Goal: Task Accomplishment & Management: Use online tool/utility

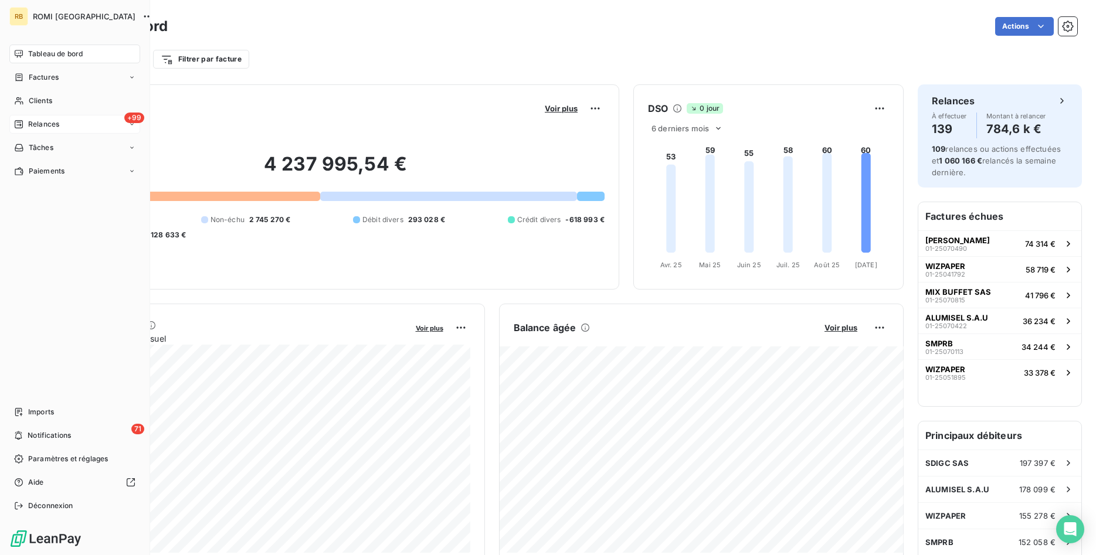
click at [65, 120] on div "+99 Relances" at bounding box center [74, 124] width 131 height 19
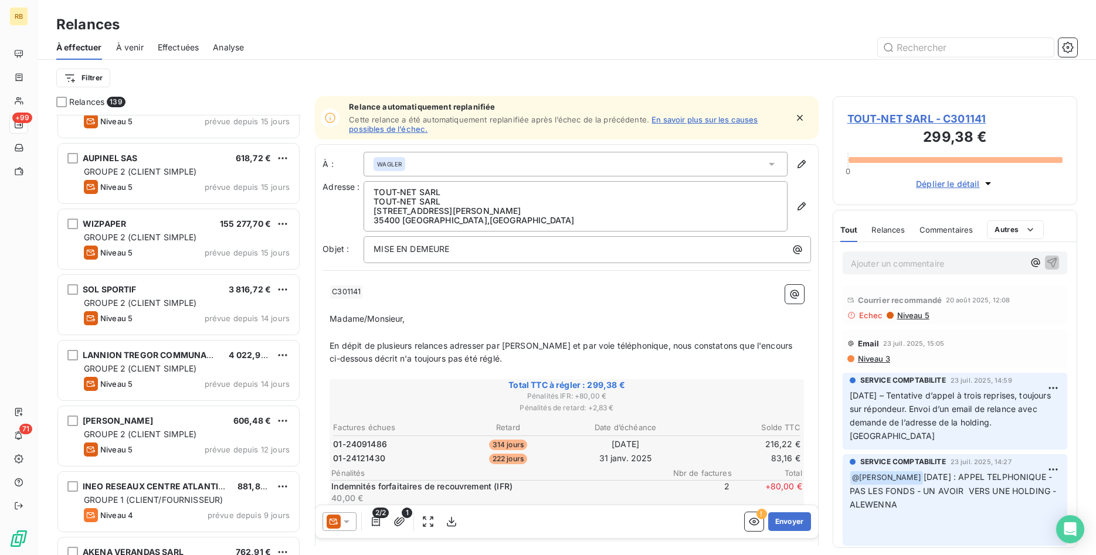
scroll to position [1795, 0]
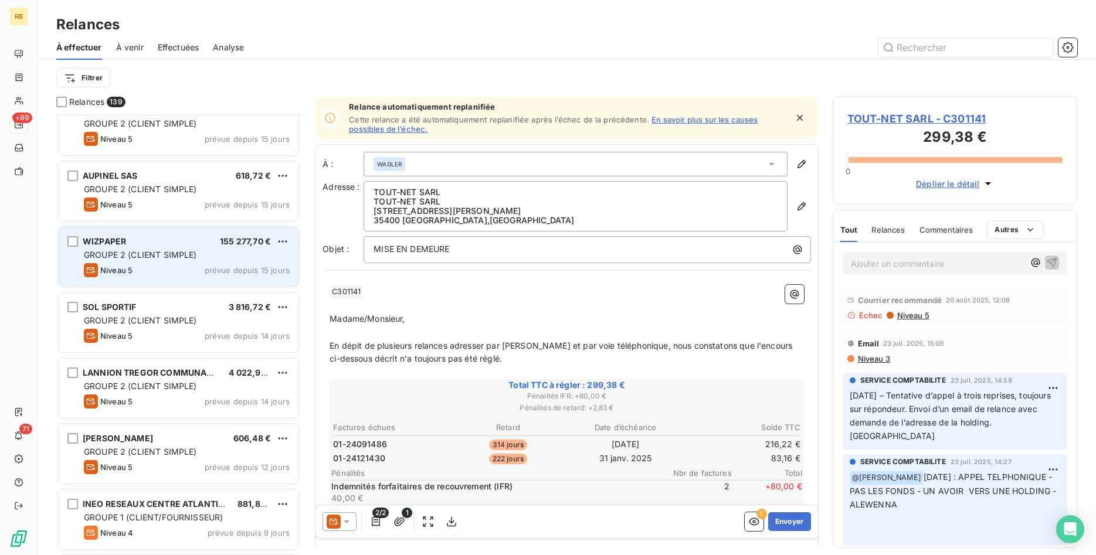
click at [188, 248] on div "WIZPAPER 155 277,70 € GROUPE 2 (CLIENT SIMPLE) Niveau 5 prévue depuis 15 jours" at bounding box center [178, 257] width 241 height 60
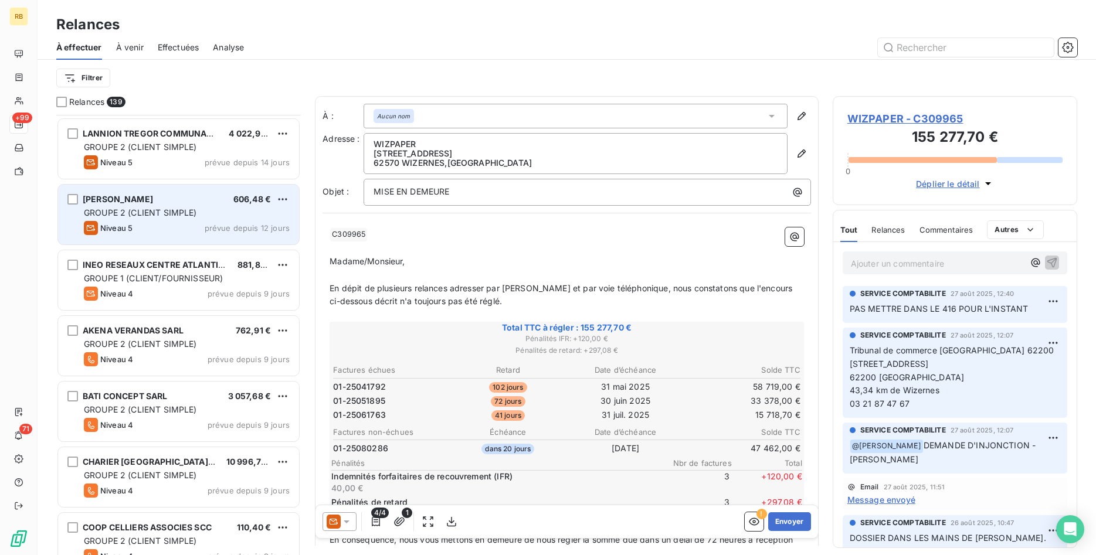
scroll to position [2154, 0]
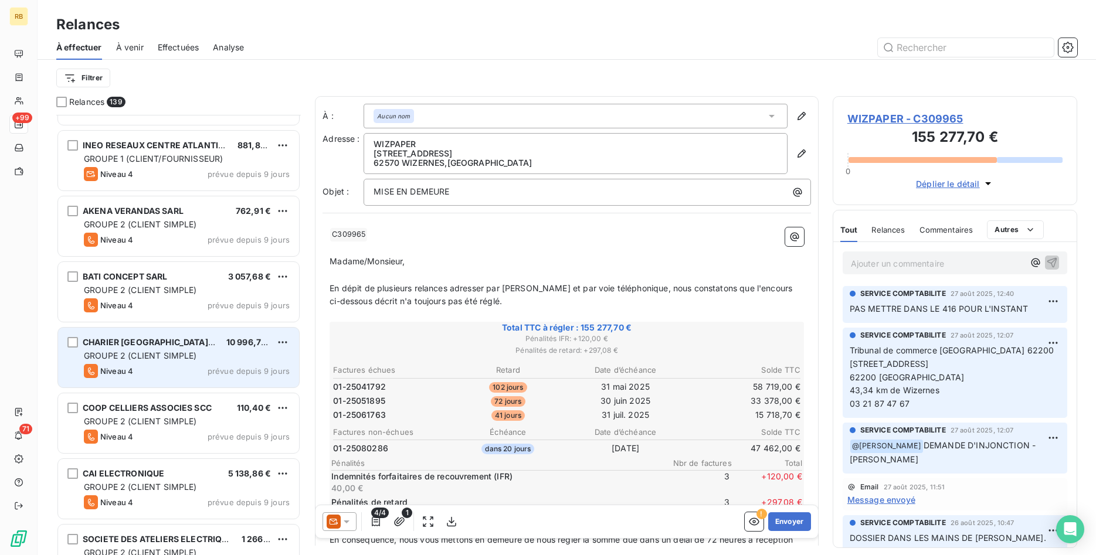
click at [195, 356] on span "GROUPE 2 (CLIENT SIMPLE)" at bounding box center [140, 356] width 113 height 10
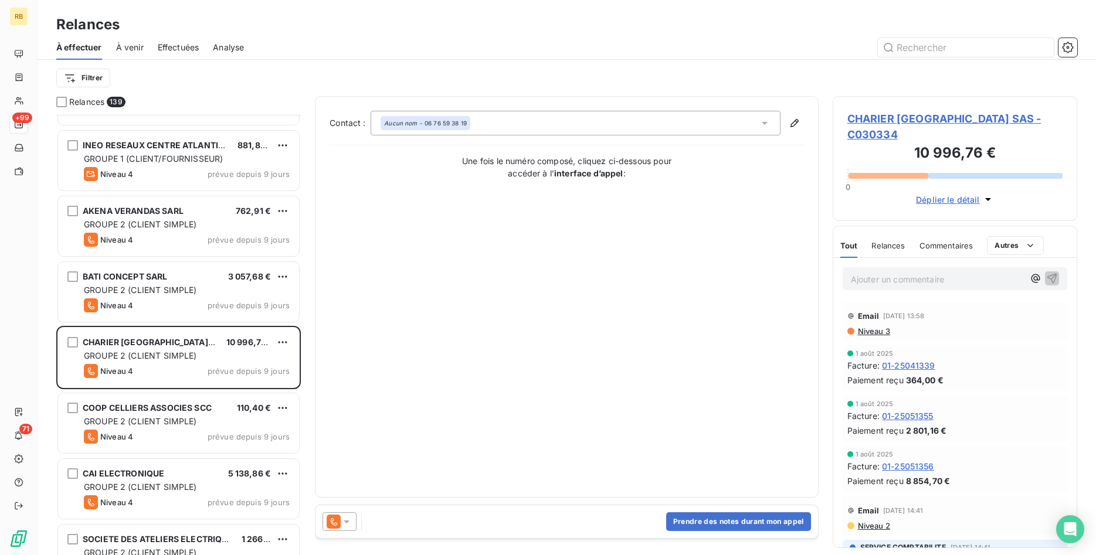
click at [348, 523] on icon at bounding box center [347, 522] width 12 height 12
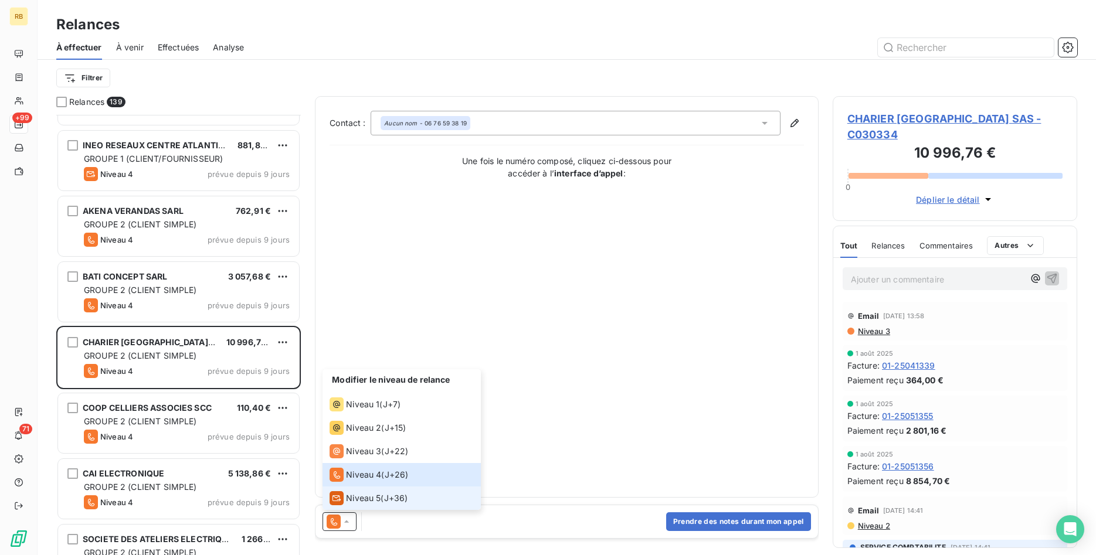
click at [365, 494] on span "Niveau 5" at bounding box center [363, 499] width 35 height 12
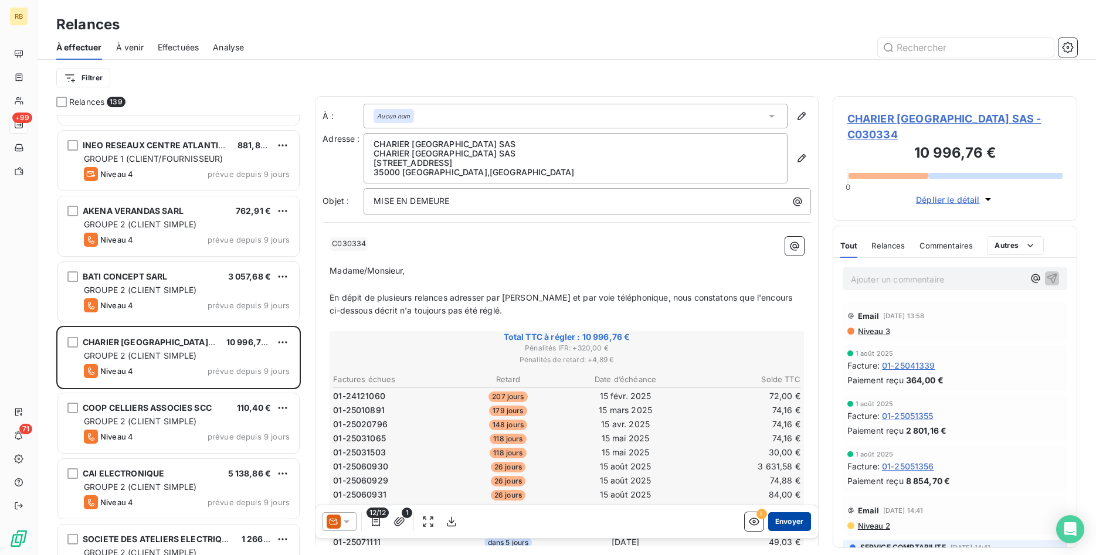
click at [798, 520] on button "Envoyer" at bounding box center [789, 522] width 43 height 19
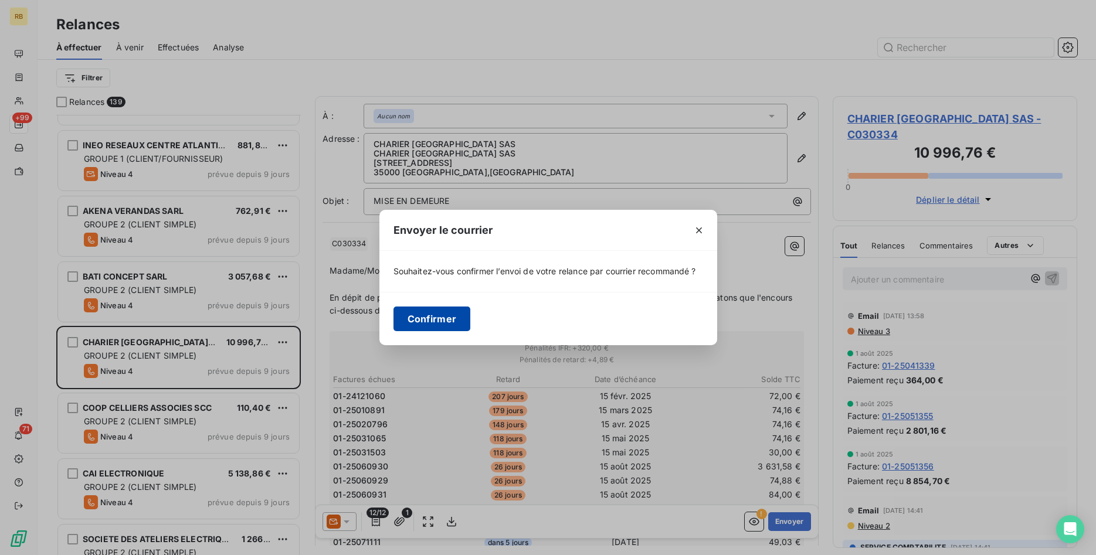
click at [428, 320] on button "Confirmer" at bounding box center [432, 319] width 77 height 25
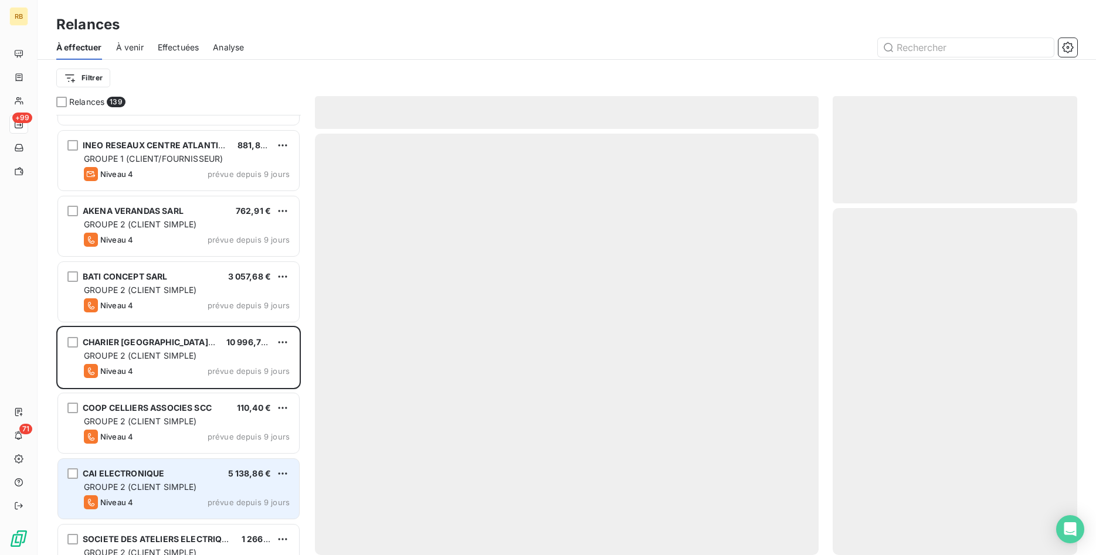
click at [210, 480] on div "CAI ELECTRONIQUE 5 138,86 € GROUPE 2 (CLIENT SIMPLE) Niveau 4 prévue depuis 9 j…" at bounding box center [178, 489] width 241 height 60
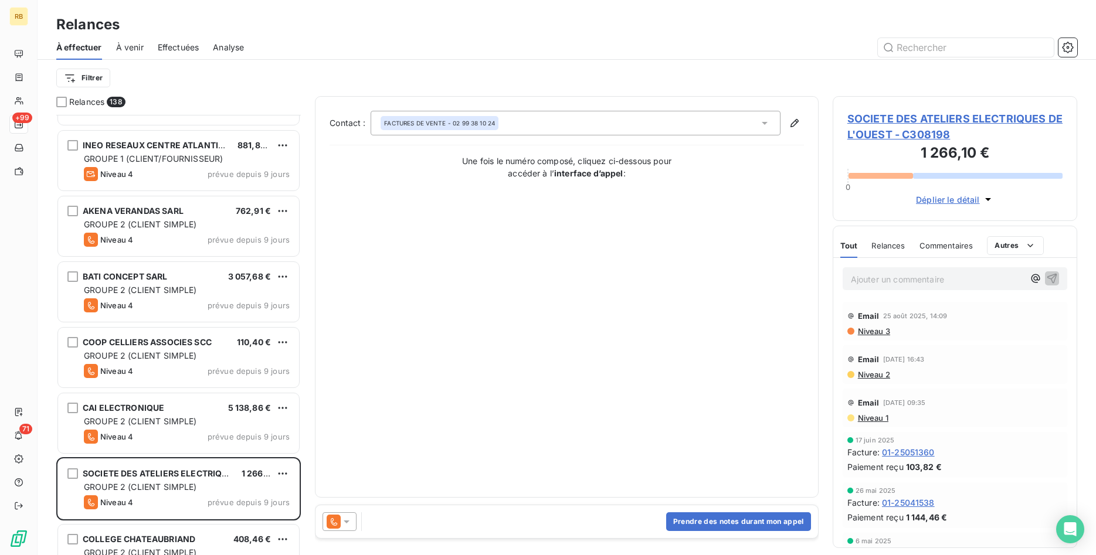
click at [351, 518] on icon at bounding box center [347, 522] width 12 height 12
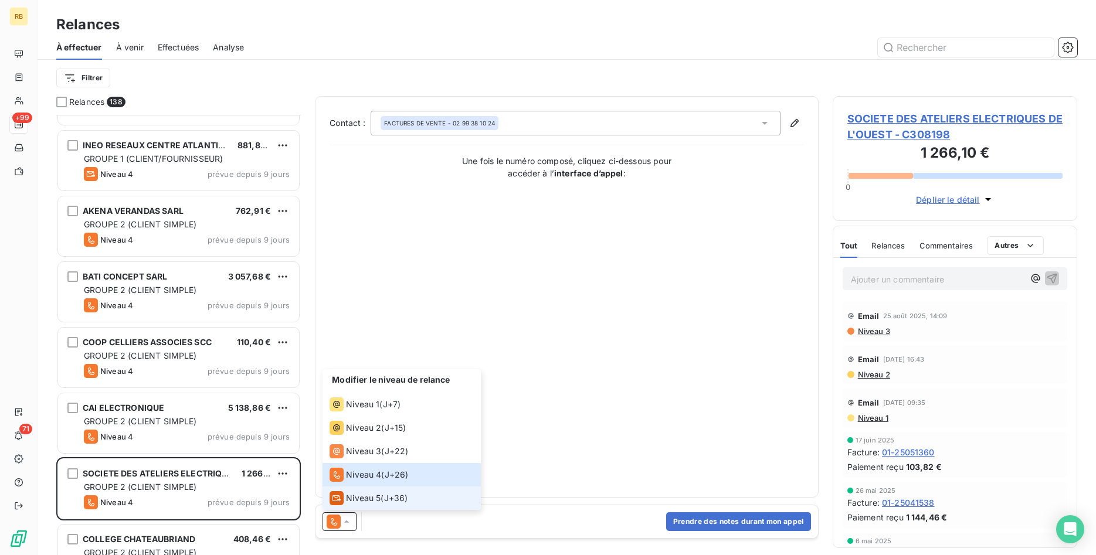
click at [376, 497] on span "Niveau 5" at bounding box center [363, 499] width 35 height 12
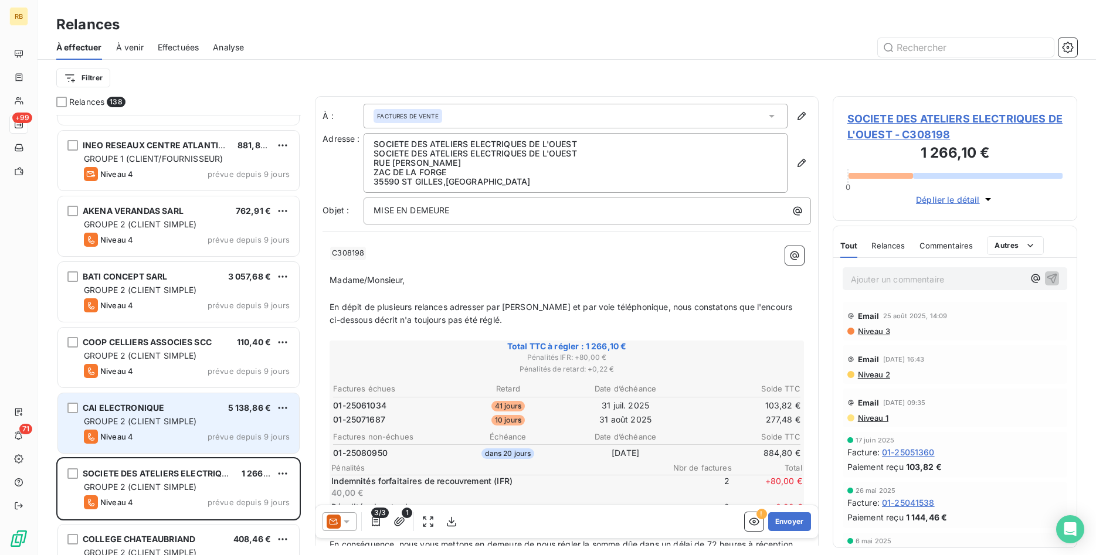
scroll to position [2394, 0]
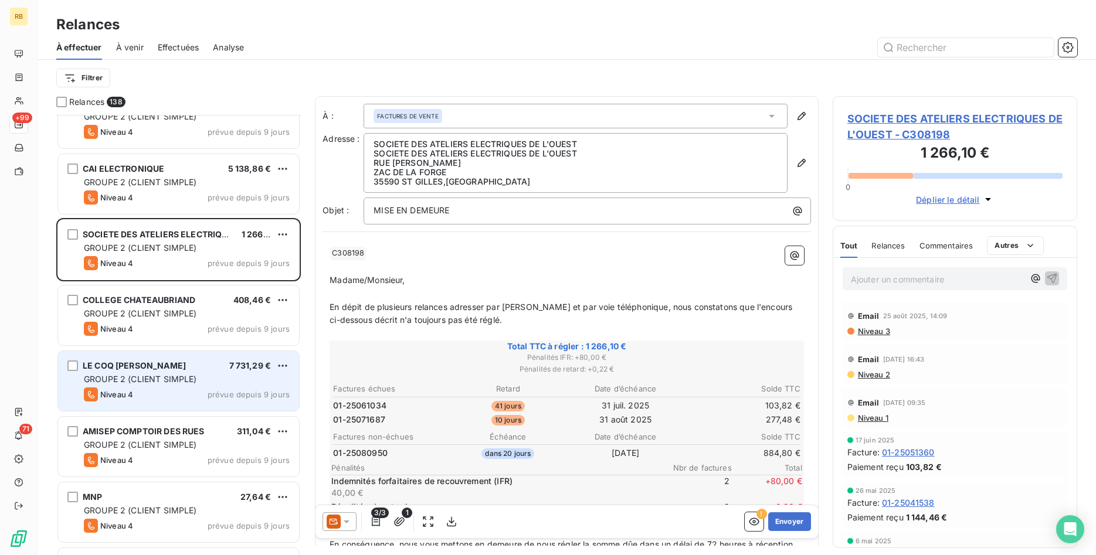
click at [198, 381] on div "GROUPE 2 (CLIENT SIMPLE)" at bounding box center [187, 380] width 206 height 12
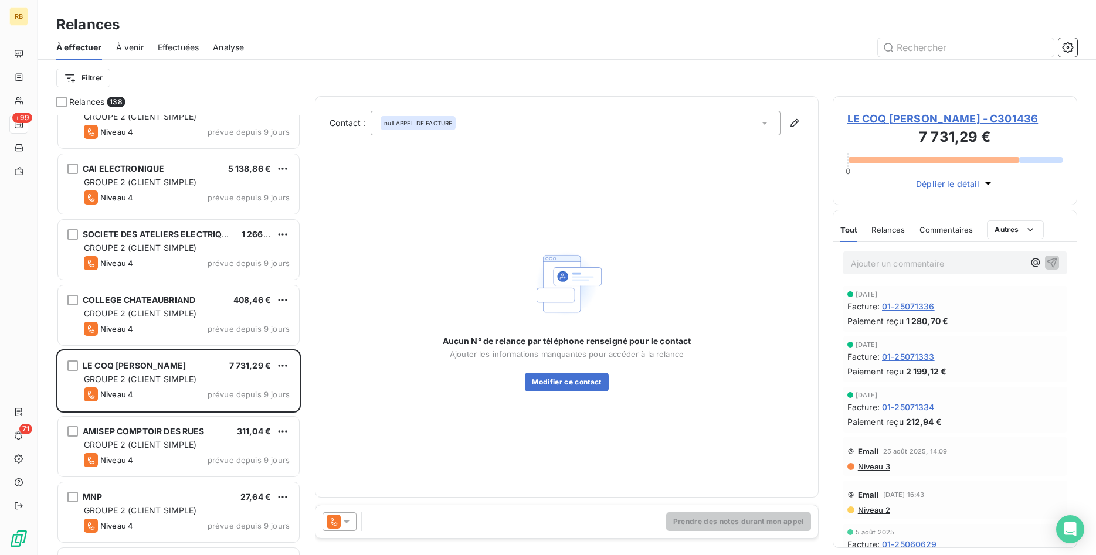
click at [348, 520] on icon at bounding box center [347, 522] width 12 height 12
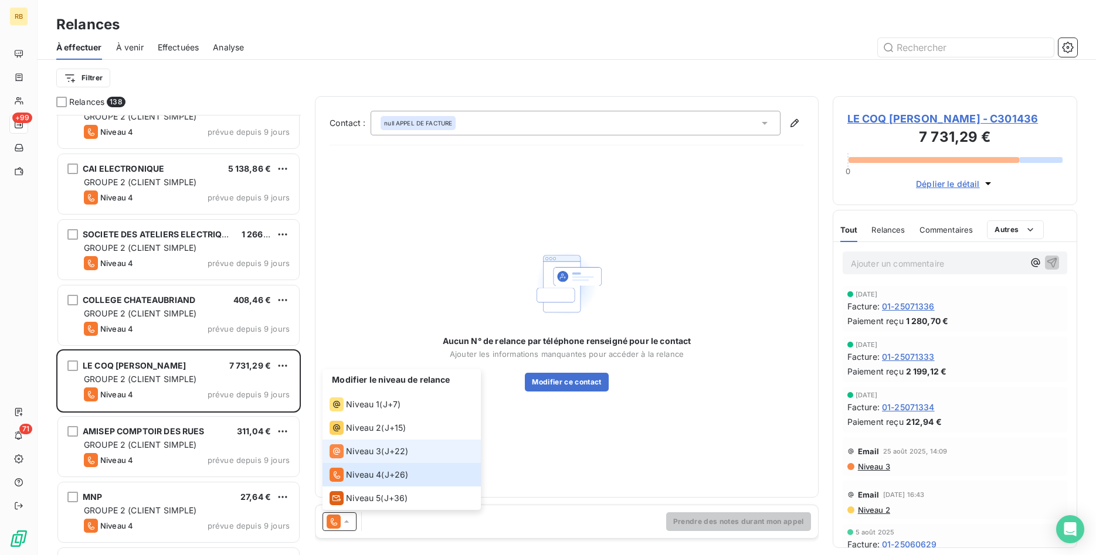
click at [346, 452] on div "Niveau 3" at bounding box center [356, 452] width 52 height 14
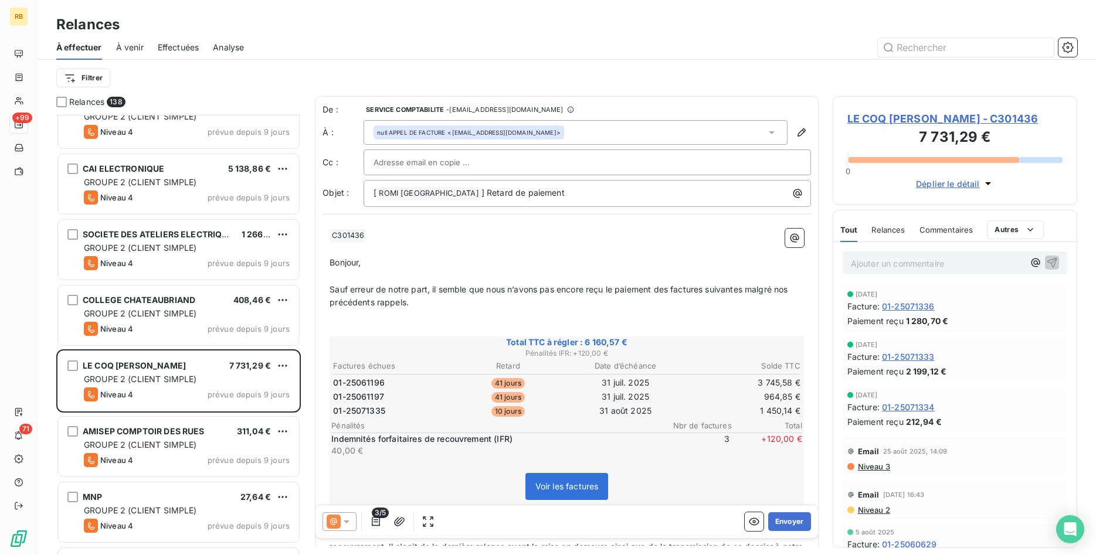
click at [423, 162] on input "text" at bounding box center [437, 163] width 126 height 18
click at [789, 521] on button "Envoyer" at bounding box center [789, 522] width 43 height 19
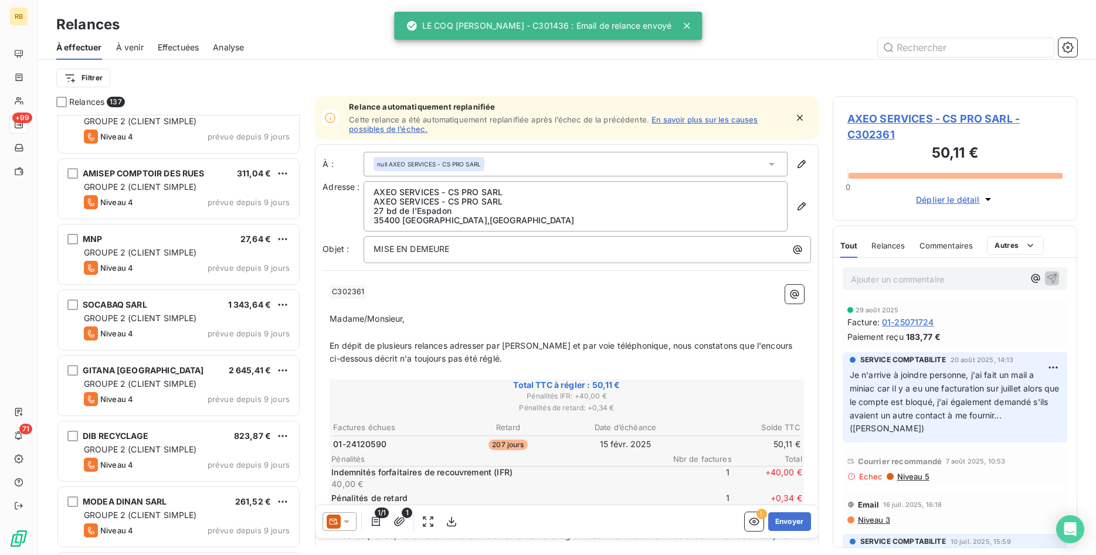
scroll to position [2633, 0]
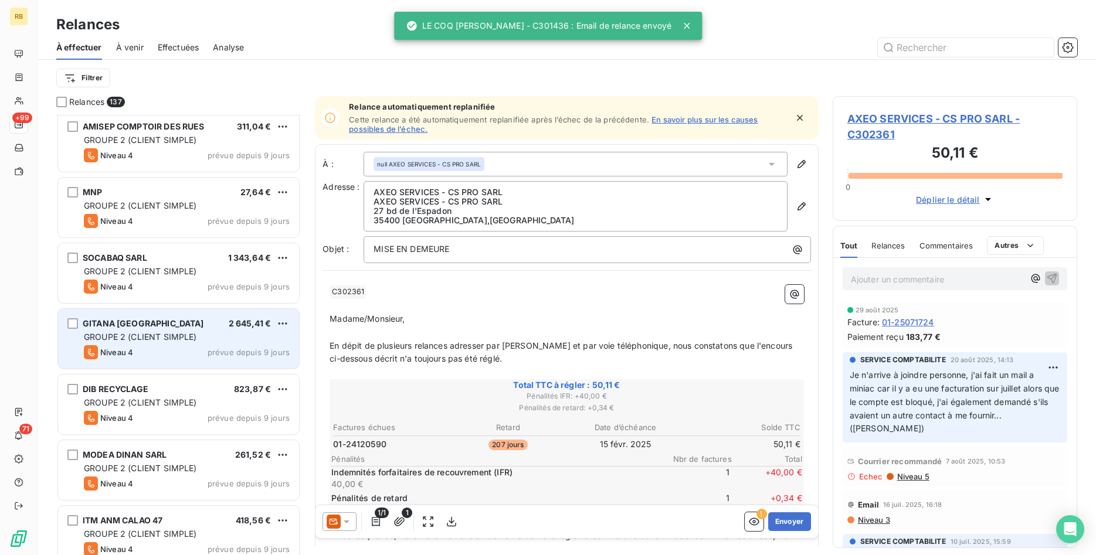
click at [171, 332] on div "GROUPE 2 (CLIENT SIMPLE)" at bounding box center [187, 337] width 206 height 12
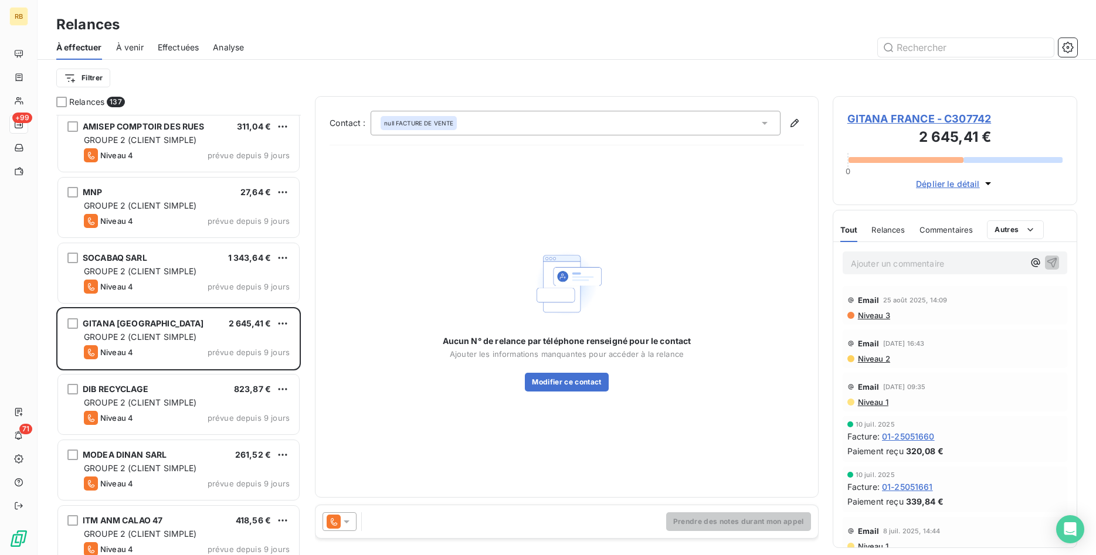
click at [345, 523] on icon at bounding box center [347, 522] width 12 height 12
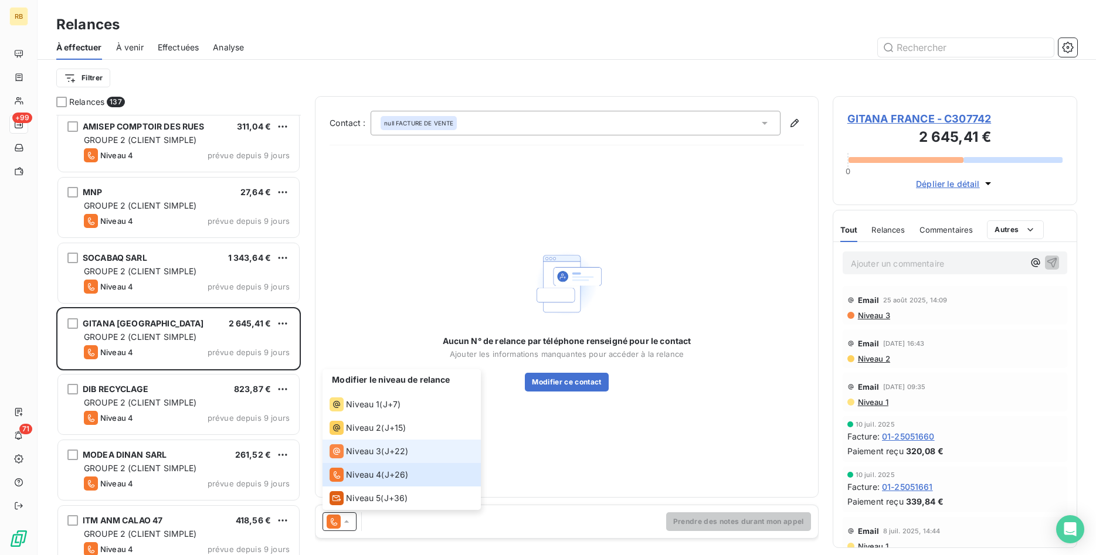
click at [351, 457] on span "Niveau 3" at bounding box center [363, 452] width 35 height 12
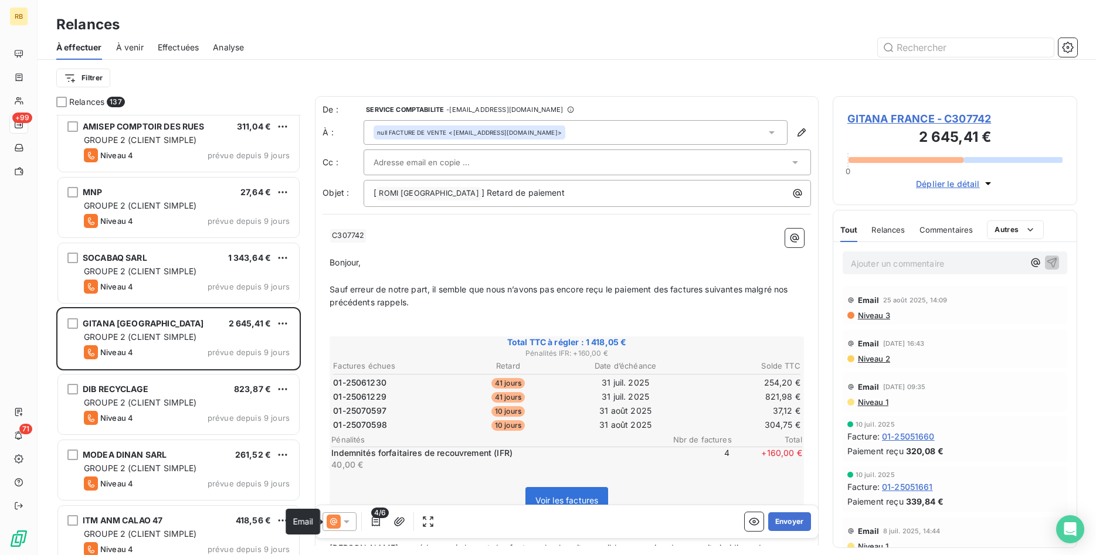
click at [340, 521] on icon at bounding box center [334, 522] width 14 height 14
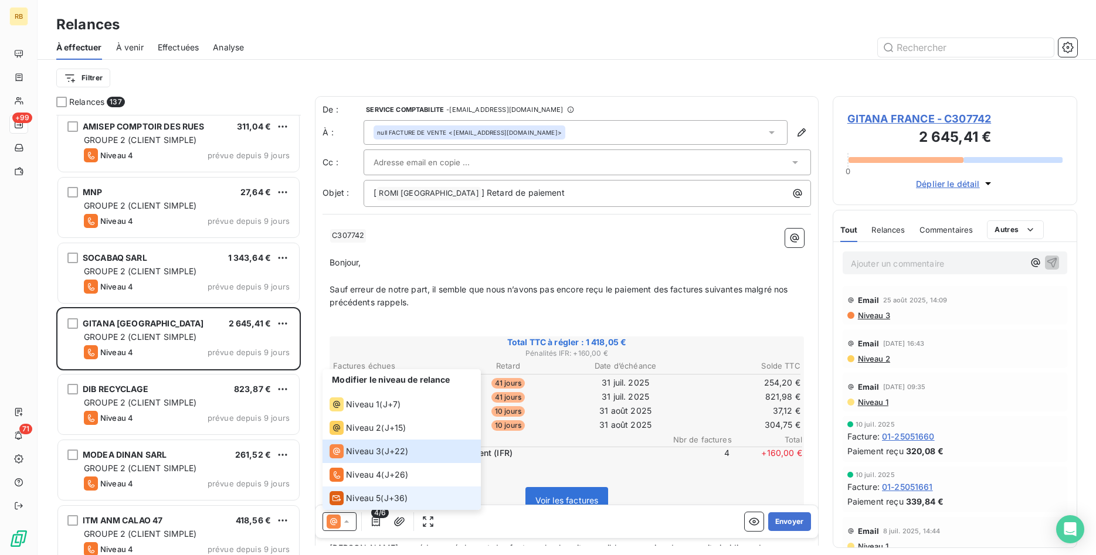
click at [354, 496] on span "Niveau 5" at bounding box center [363, 499] width 35 height 12
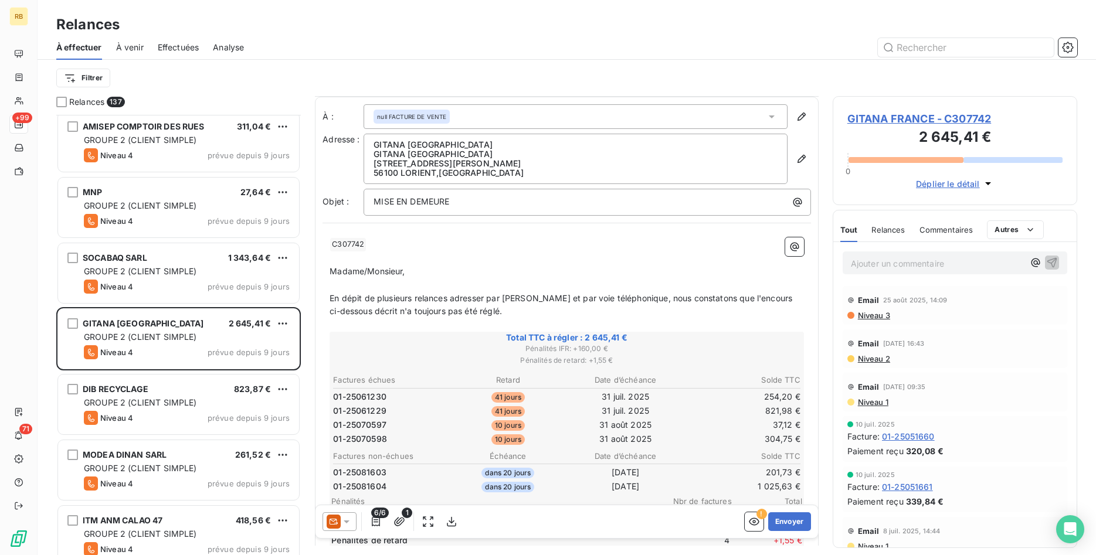
scroll to position [60, 0]
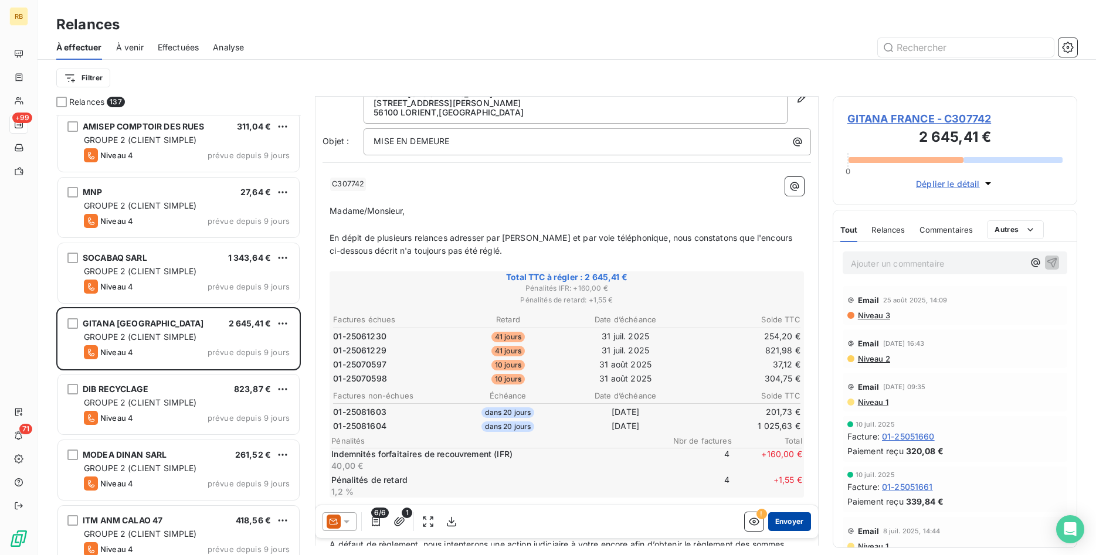
click at [794, 519] on button "Envoyer" at bounding box center [789, 522] width 43 height 19
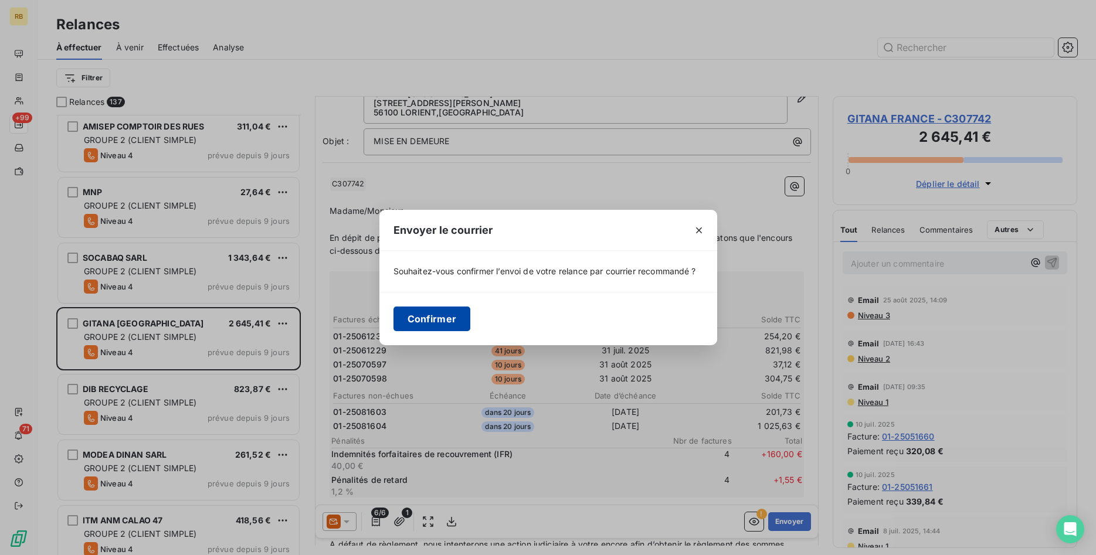
click at [442, 316] on button "Confirmer" at bounding box center [432, 319] width 77 height 25
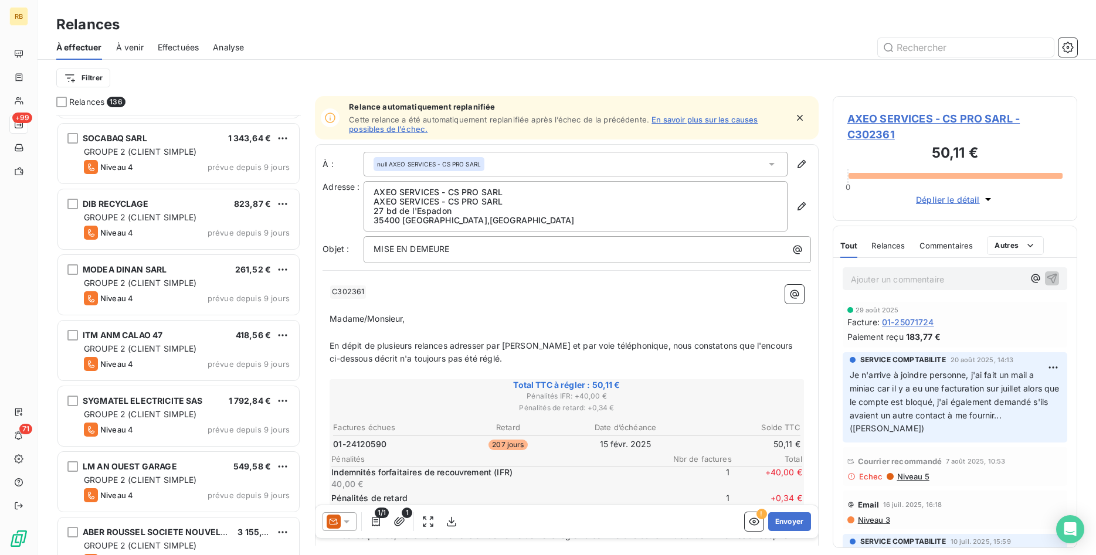
scroll to position [2812, 0]
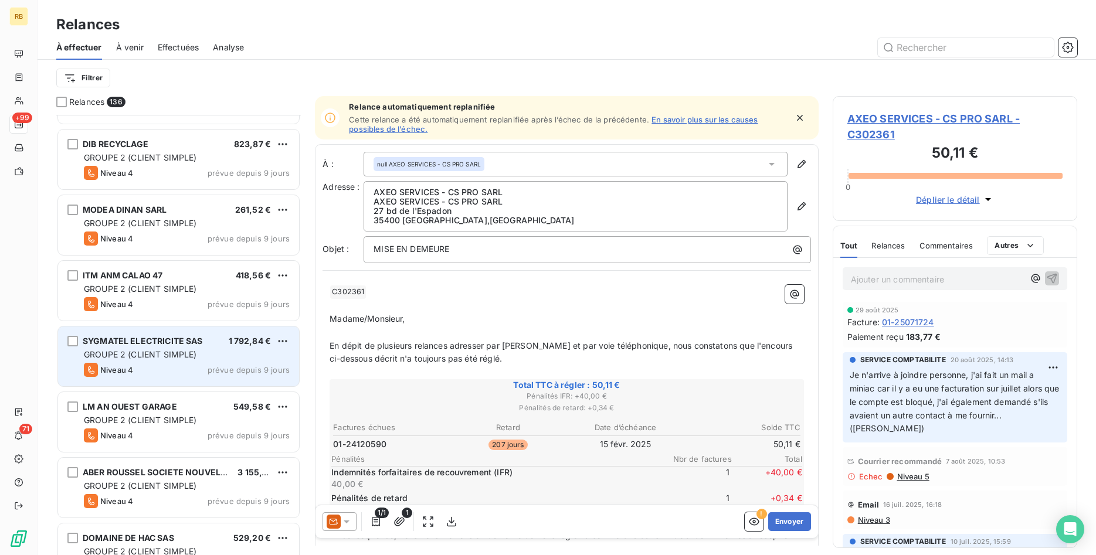
click at [242, 343] on span "1 792,84 €" at bounding box center [250, 341] width 43 height 10
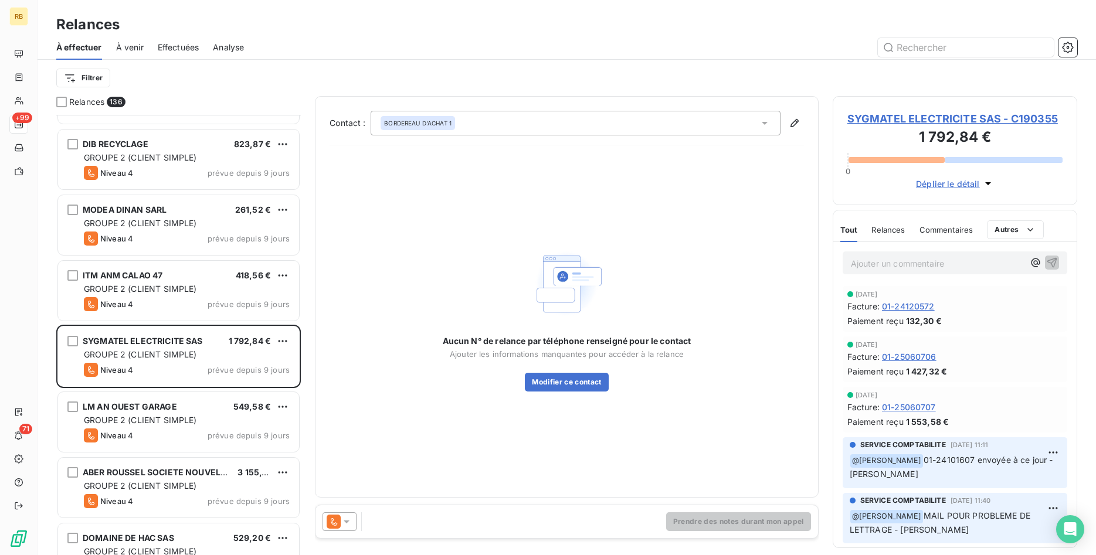
click at [351, 520] on icon at bounding box center [347, 522] width 12 height 12
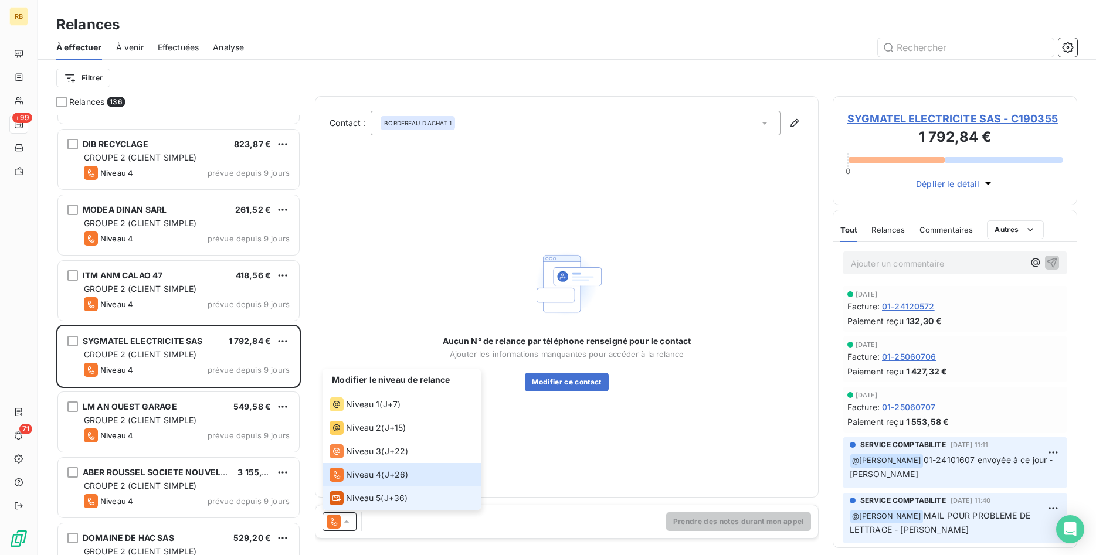
click at [372, 493] on span "Niveau 5" at bounding box center [363, 499] width 35 height 12
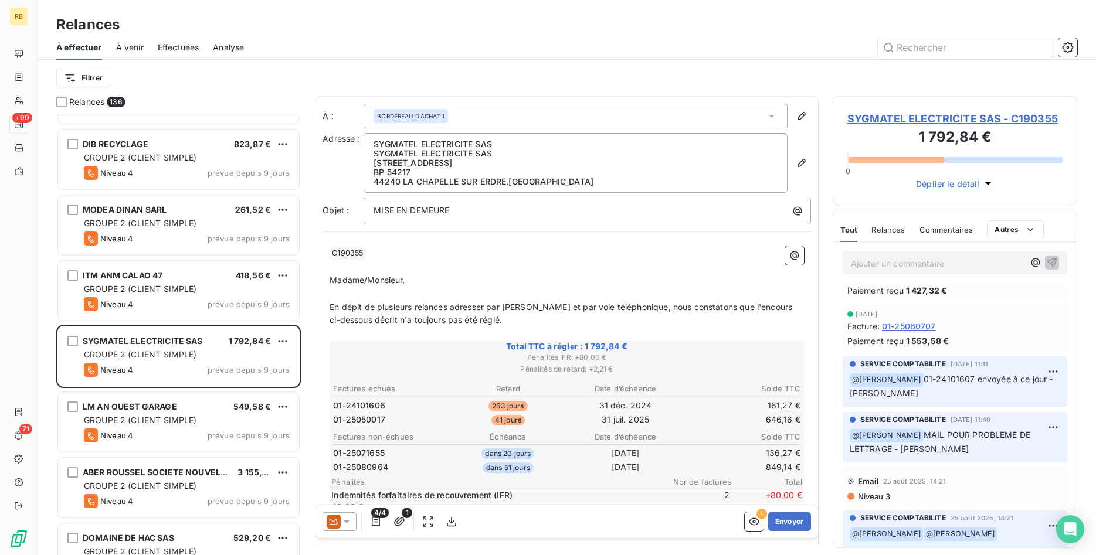
scroll to position [120, 0]
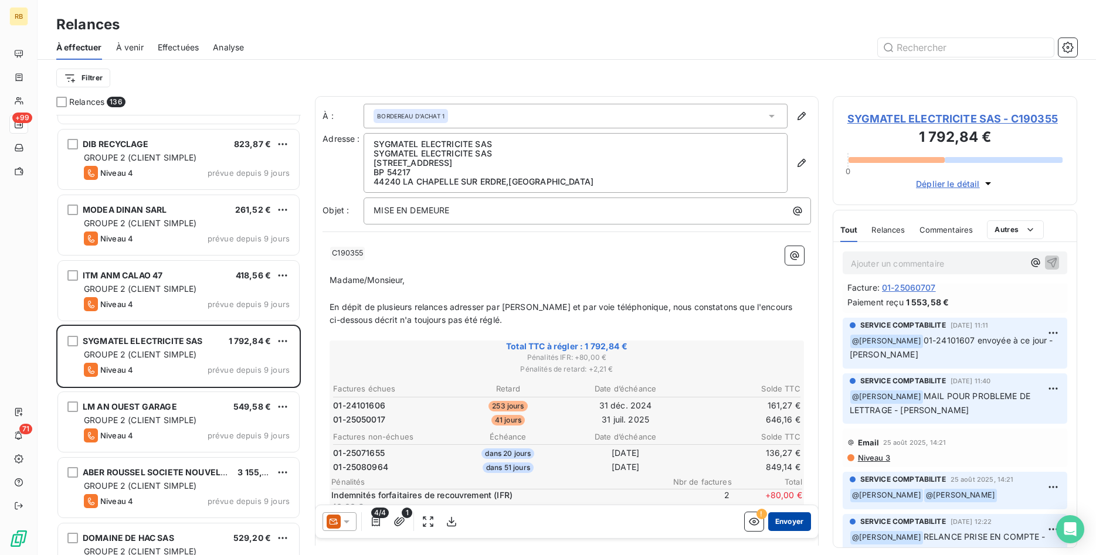
click at [788, 514] on button "Envoyer" at bounding box center [789, 522] width 43 height 19
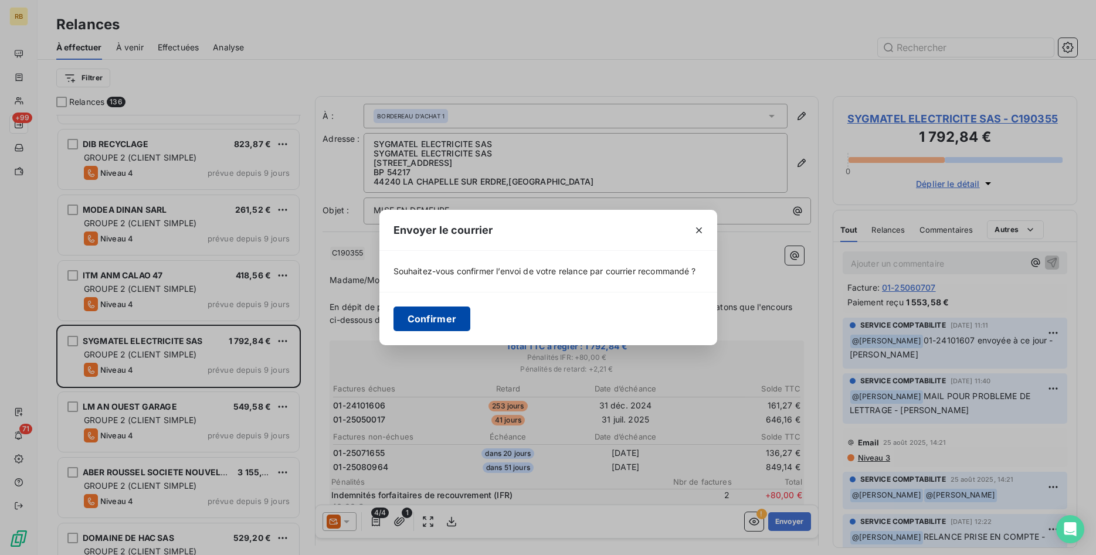
click at [426, 317] on button "Confirmer" at bounding box center [432, 319] width 77 height 25
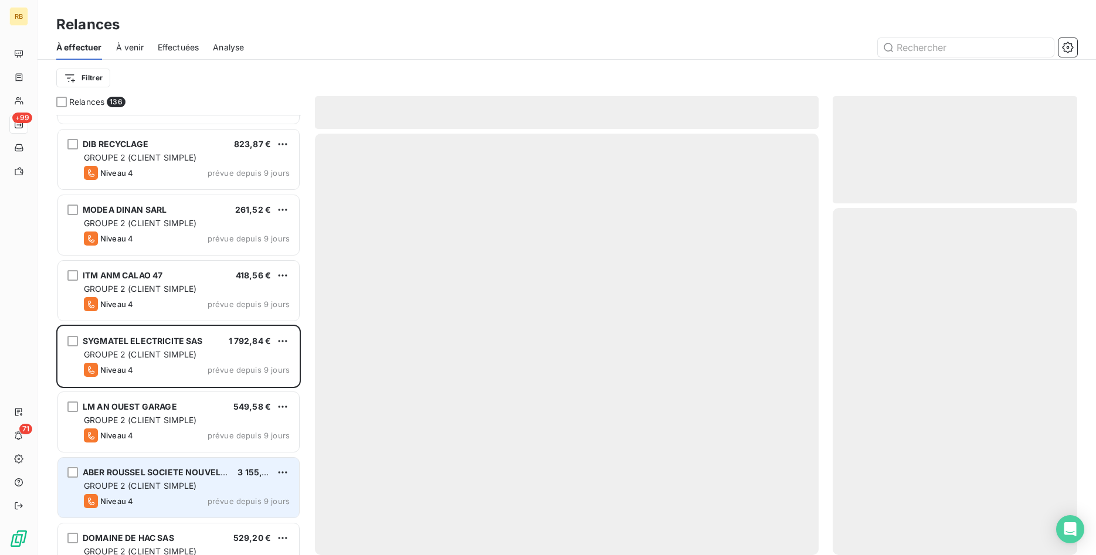
click at [215, 476] on span "ABER ROUSSEL SOCIETE NOUVELLE SARL" at bounding box center [168, 472] width 171 height 10
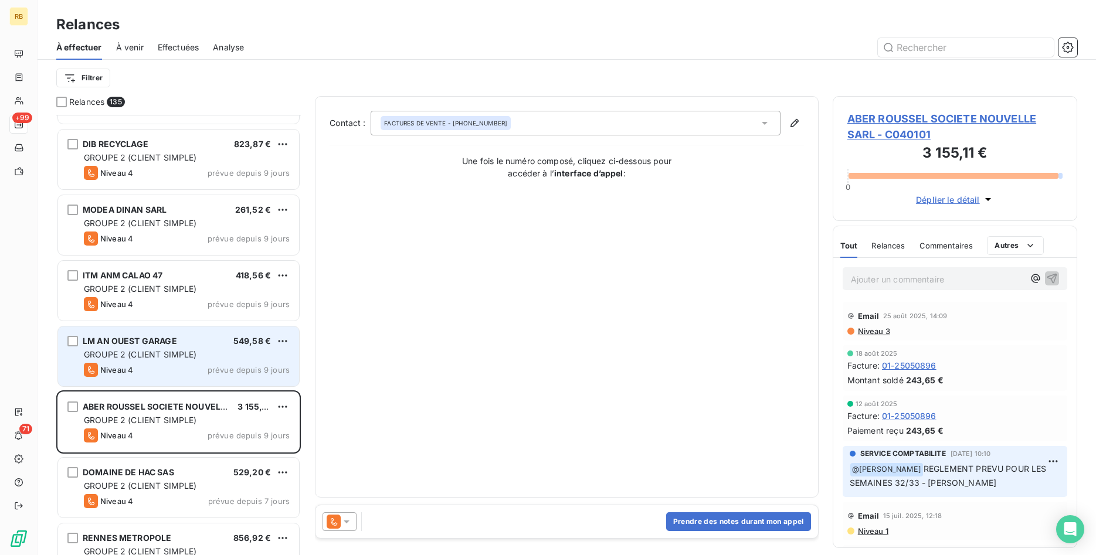
click at [222, 338] on div "LM AN OUEST GARAGE 549,58 €" at bounding box center [187, 341] width 206 height 11
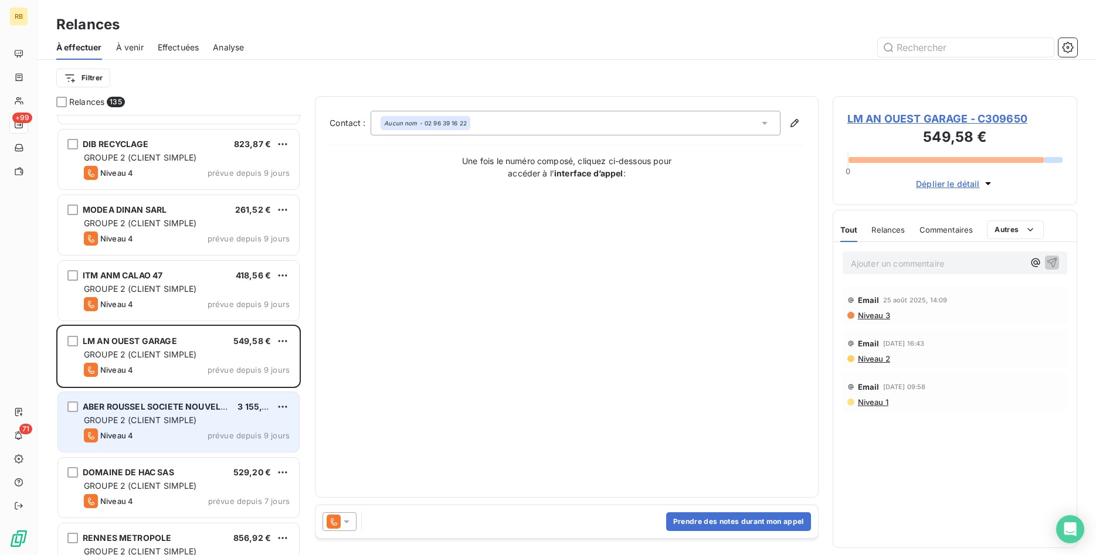
click at [214, 418] on div "GROUPE 2 (CLIENT SIMPLE)" at bounding box center [187, 421] width 206 height 12
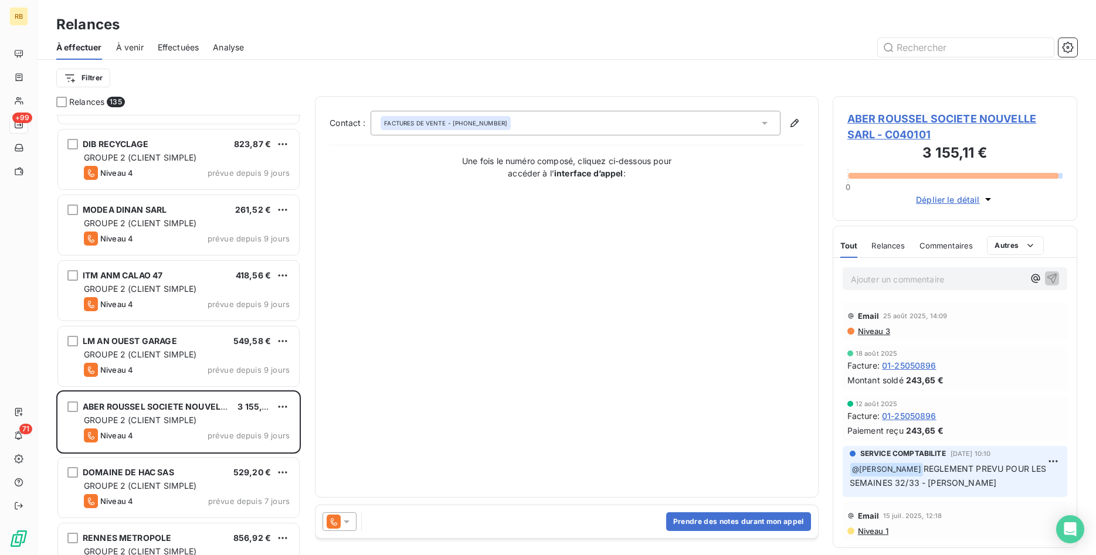
click at [346, 526] on icon at bounding box center [347, 522] width 12 height 12
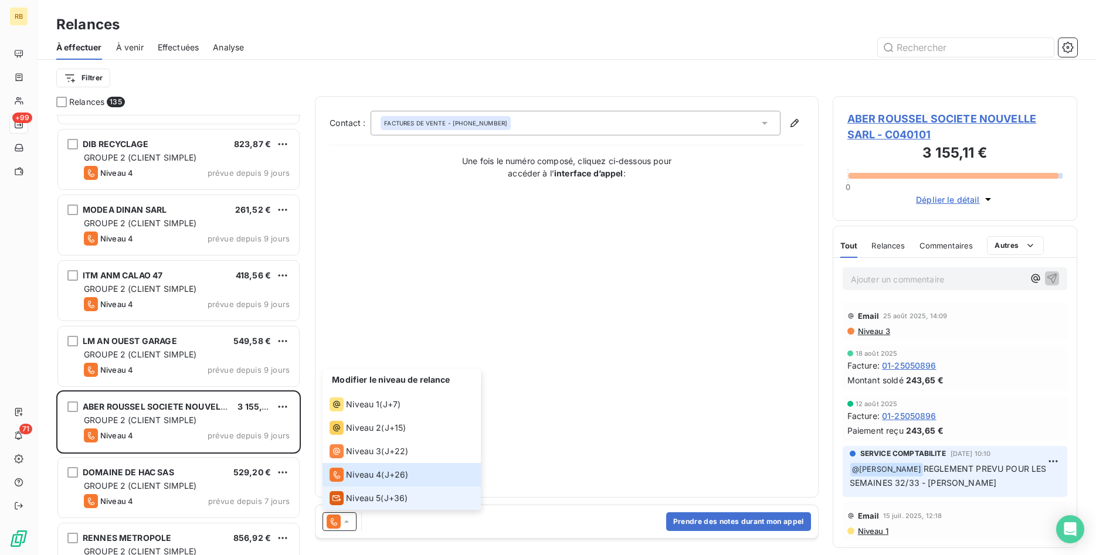
click at [360, 499] on span "Niveau 5" at bounding box center [363, 499] width 35 height 12
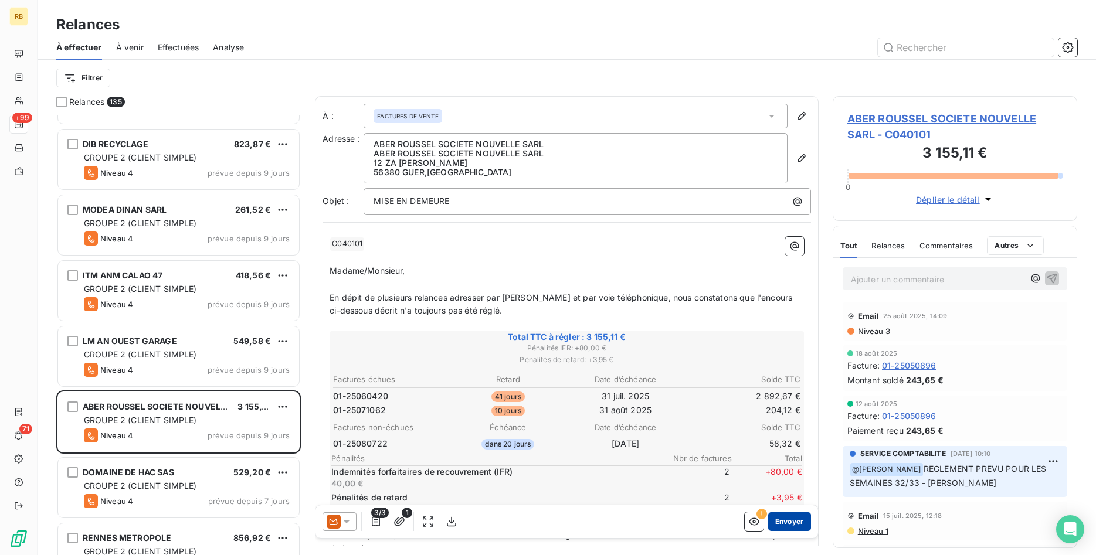
click at [793, 519] on button "Envoyer" at bounding box center [789, 522] width 43 height 19
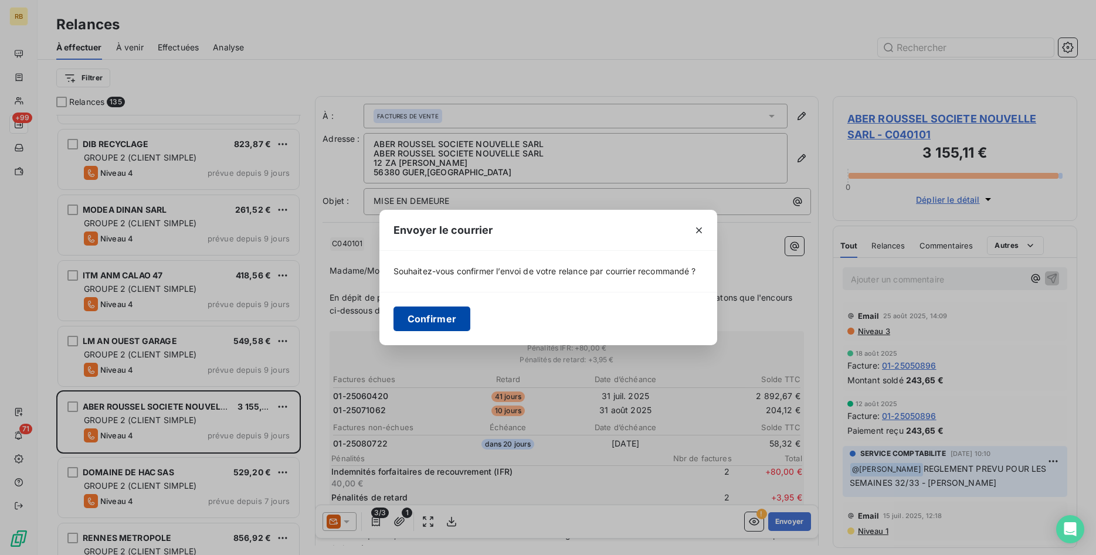
click at [448, 314] on button "Confirmer" at bounding box center [432, 319] width 77 height 25
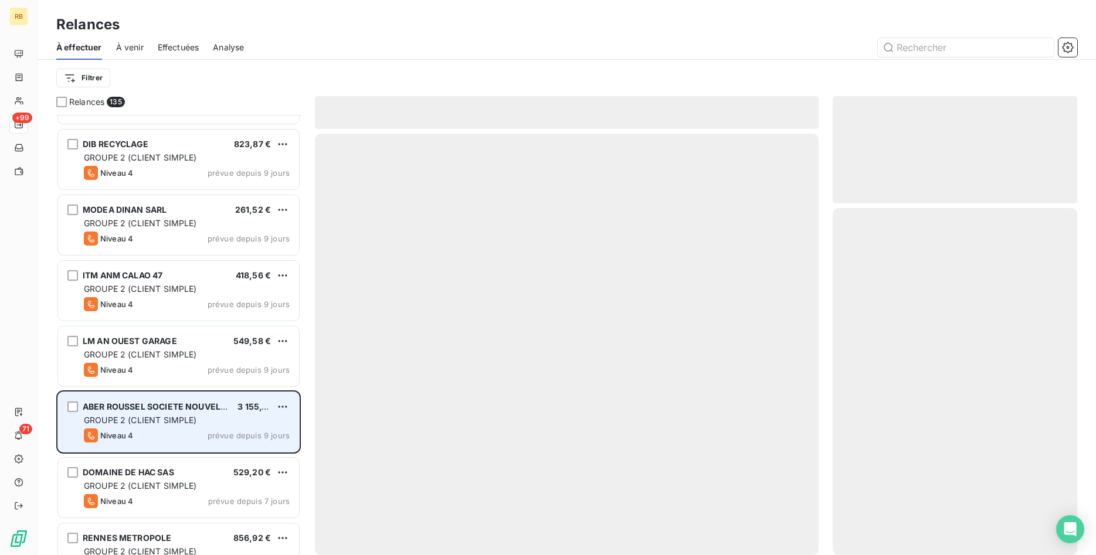
scroll to position [2992, 0]
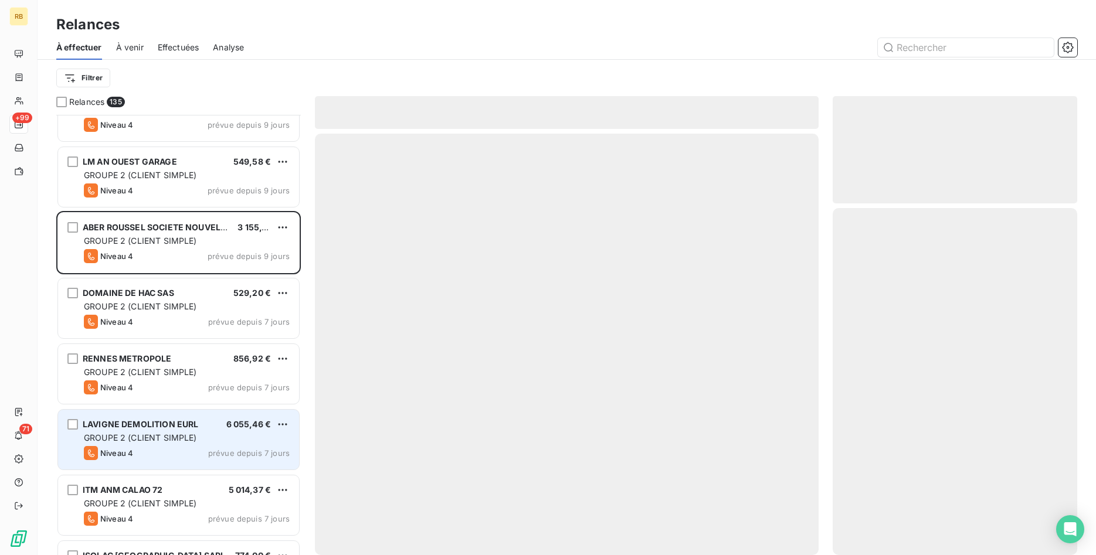
click at [232, 435] on div "GROUPE 2 (CLIENT SIMPLE)" at bounding box center [187, 438] width 206 height 12
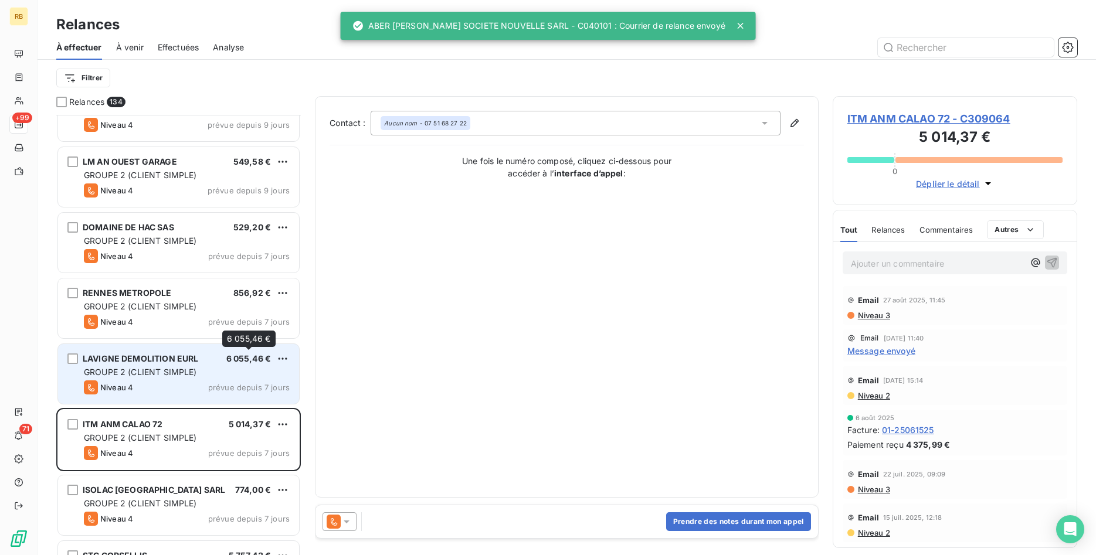
click at [231, 358] on span "6 055,46 €" at bounding box center [248, 359] width 45 height 10
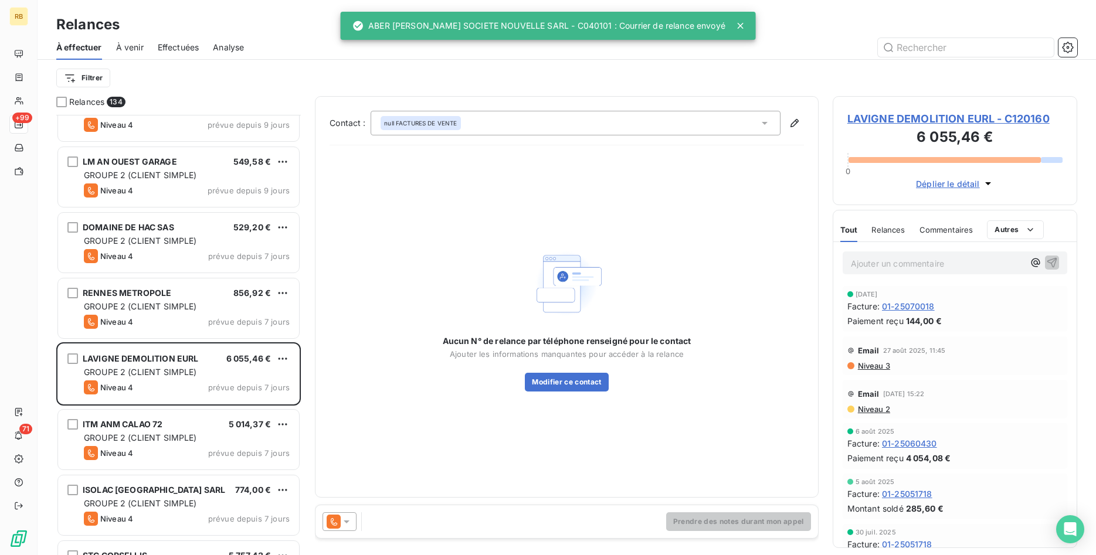
click at [345, 519] on icon at bounding box center [347, 522] width 12 height 12
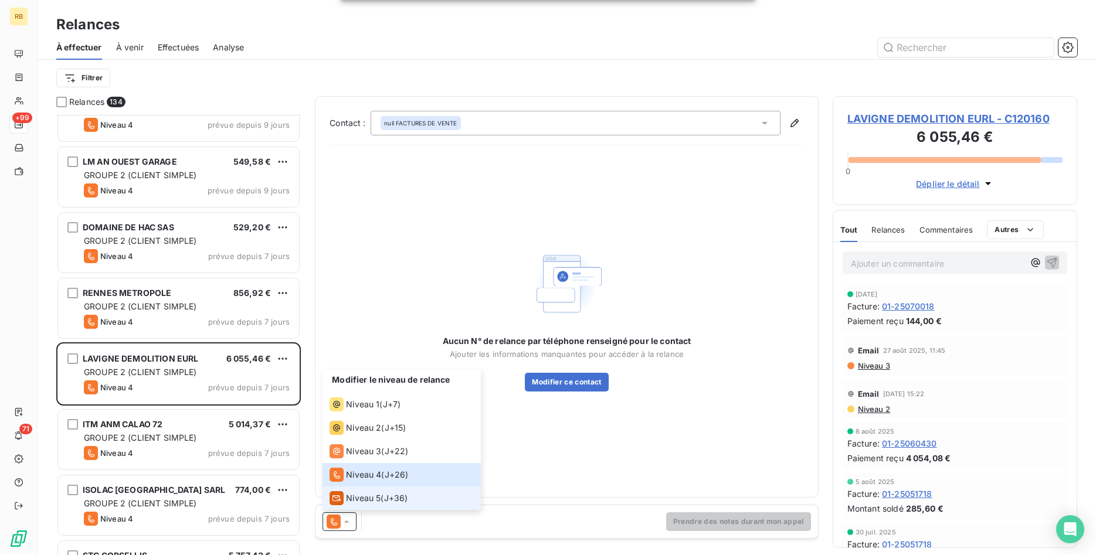
click at [370, 497] on span "Niveau 5" at bounding box center [363, 499] width 35 height 12
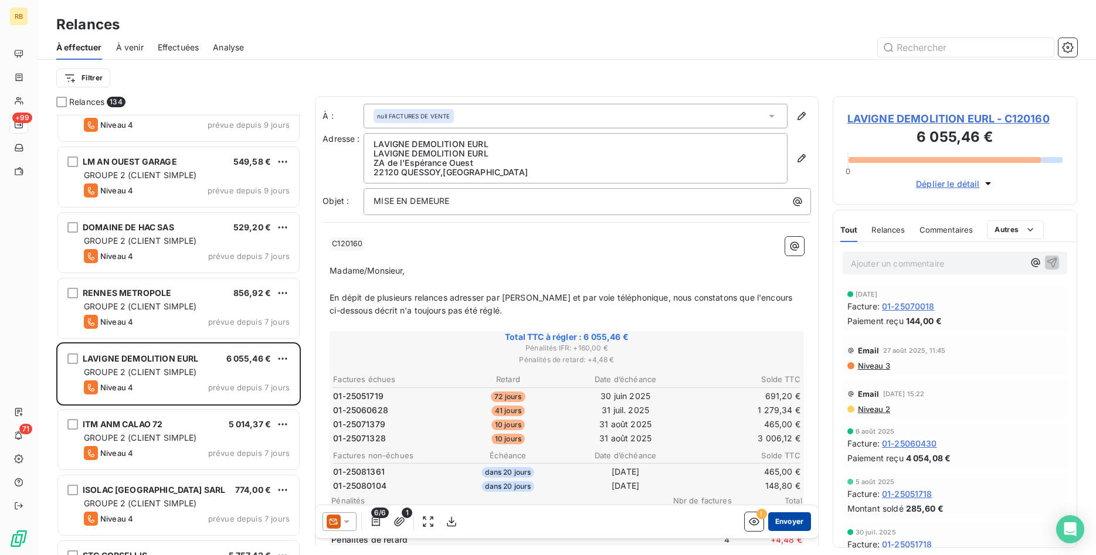
click at [795, 520] on button "Envoyer" at bounding box center [789, 522] width 43 height 19
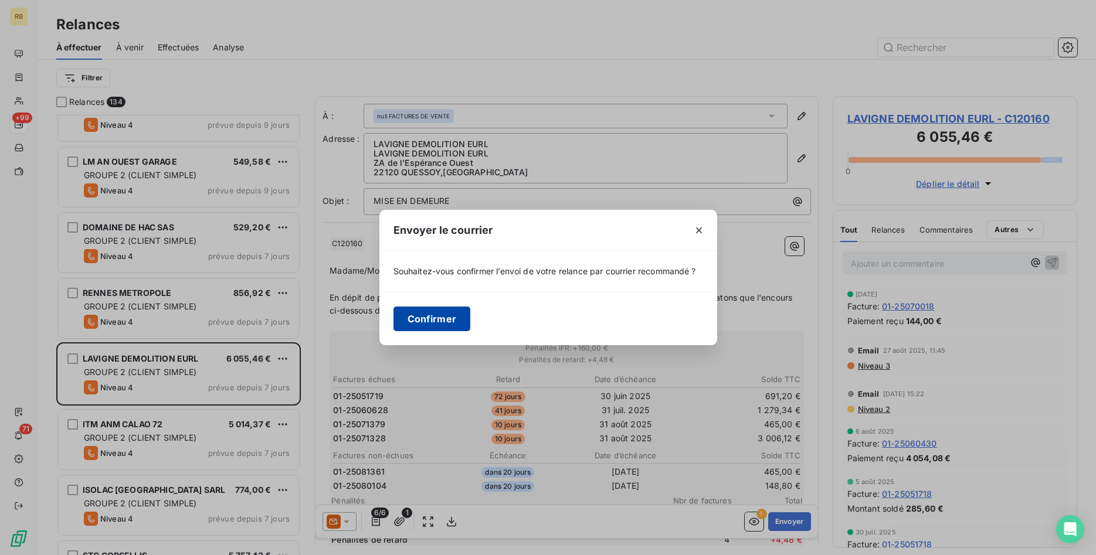
click at [432, 319] on button "Confirmer" at bounding box center [432, 319] width 77 height 25
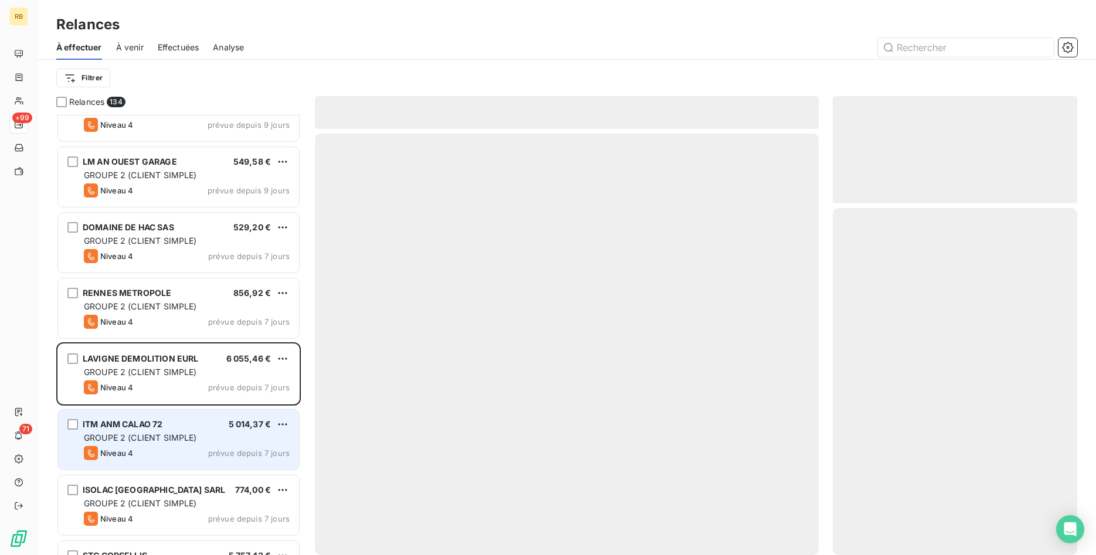
click at [191, 432] on div "GROUPE 2 (CLIENT SIMPLE)" at bounding box center [187, 438] width 206 height 12
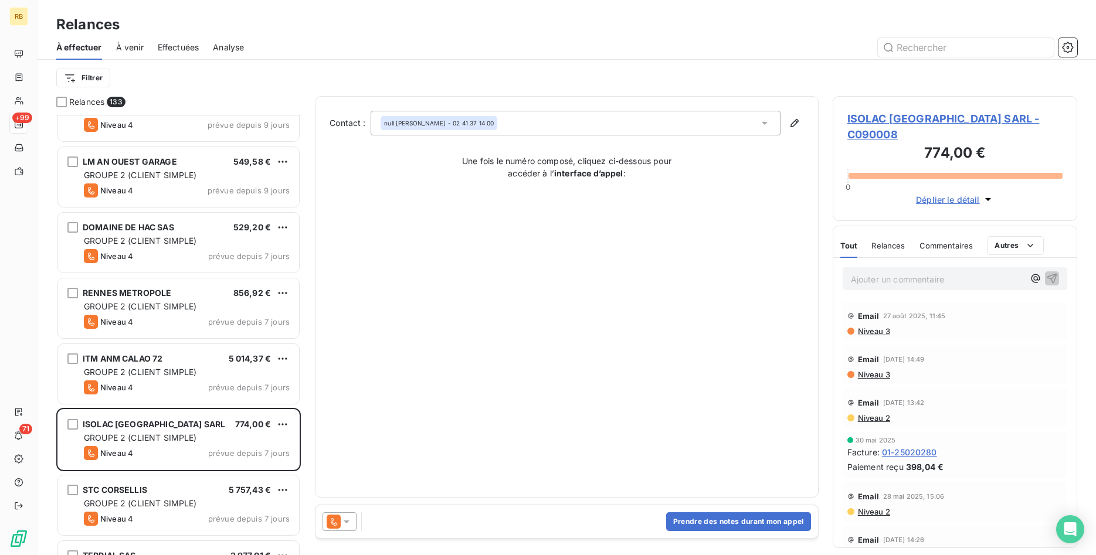
click at [354, 524] on div at bounding box center [340, 522] width 34 height 19
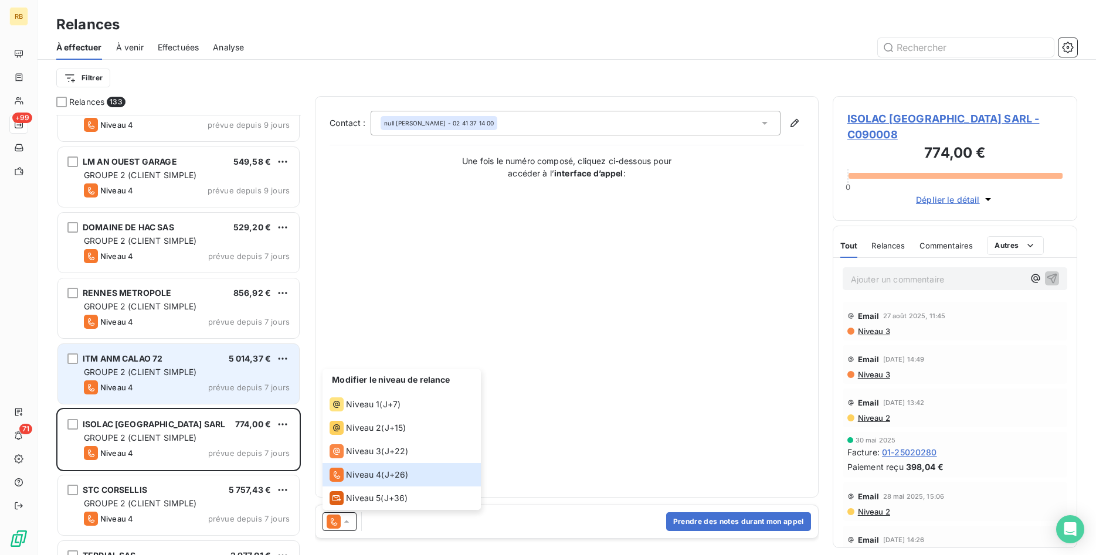
click at [221, 375] on div "GROUPE 2 (CLIENT SIMPLE)" at bounding box center [187, 373] width 206 height 12
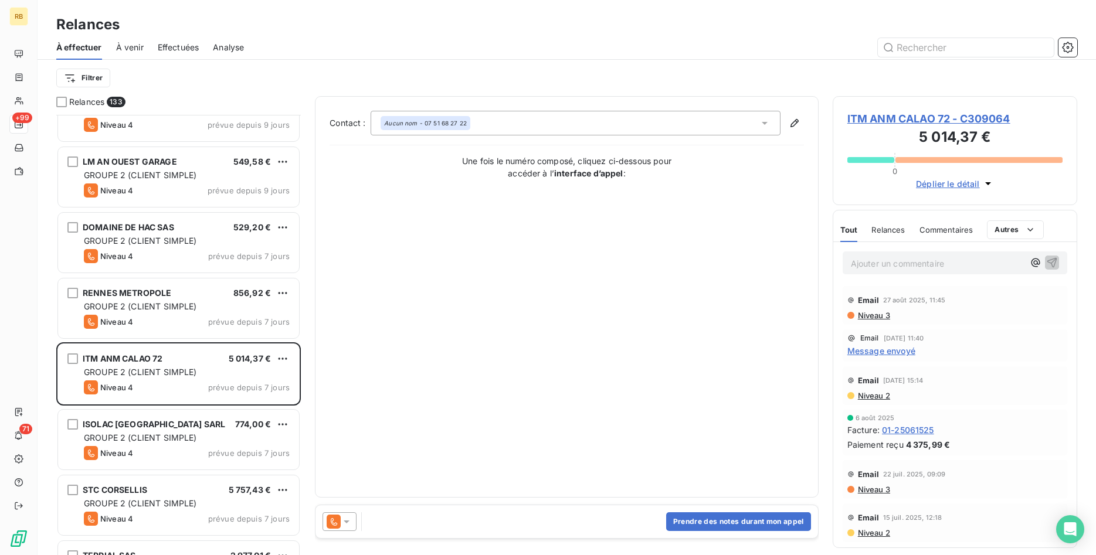
click at [348, 521] on icon at bounding box center [347, 522] width 6 height 3
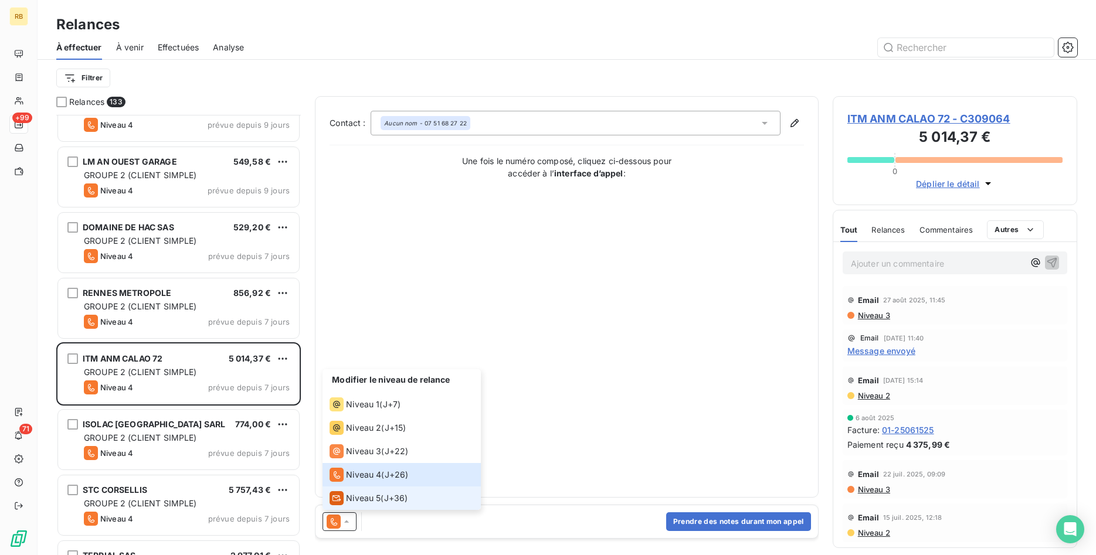
click at [369, 495] on span "Niveau 5" at bounding box center [363, 499] width 35 height 12
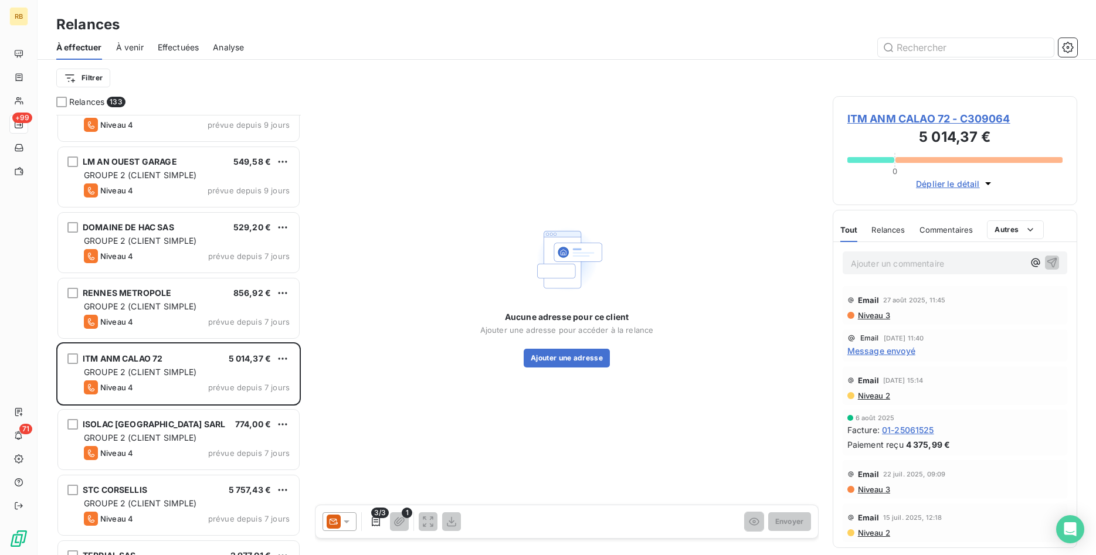
click at [906, 353] on span "Message envoyé" at bounding box center [882, 351] width 68 height 12
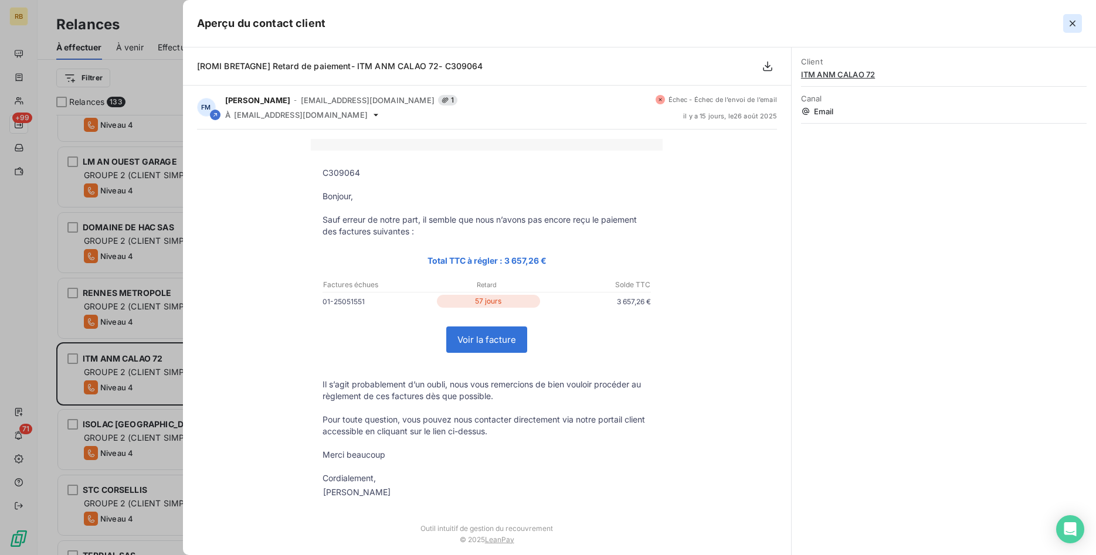
click at [1075, 23] on icon "button" at bounding box center [1073, 24] width 12 height 12
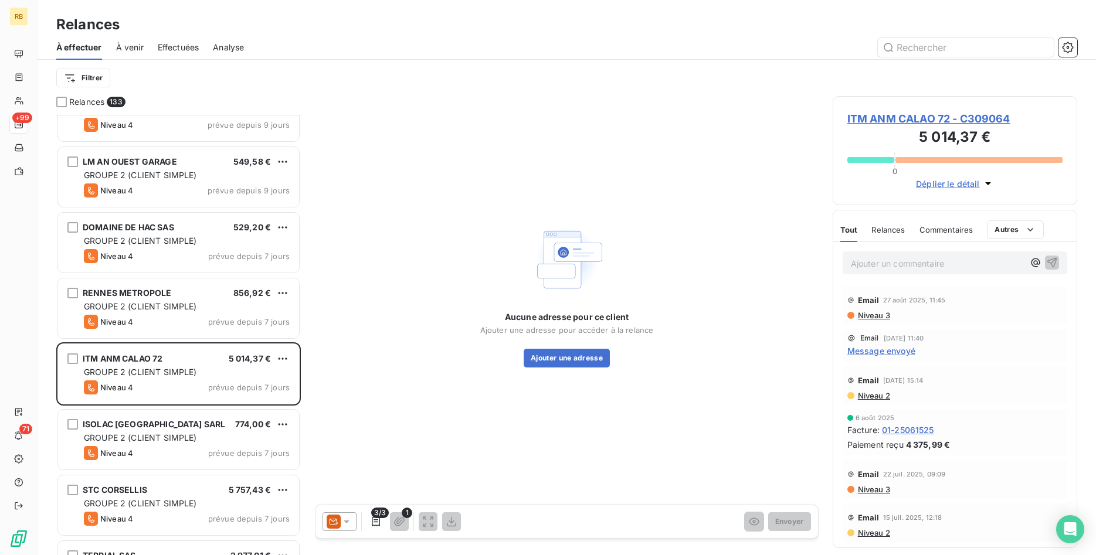
click at [351, 521] on icon at bounding box center [347, 522] width 12 height 12
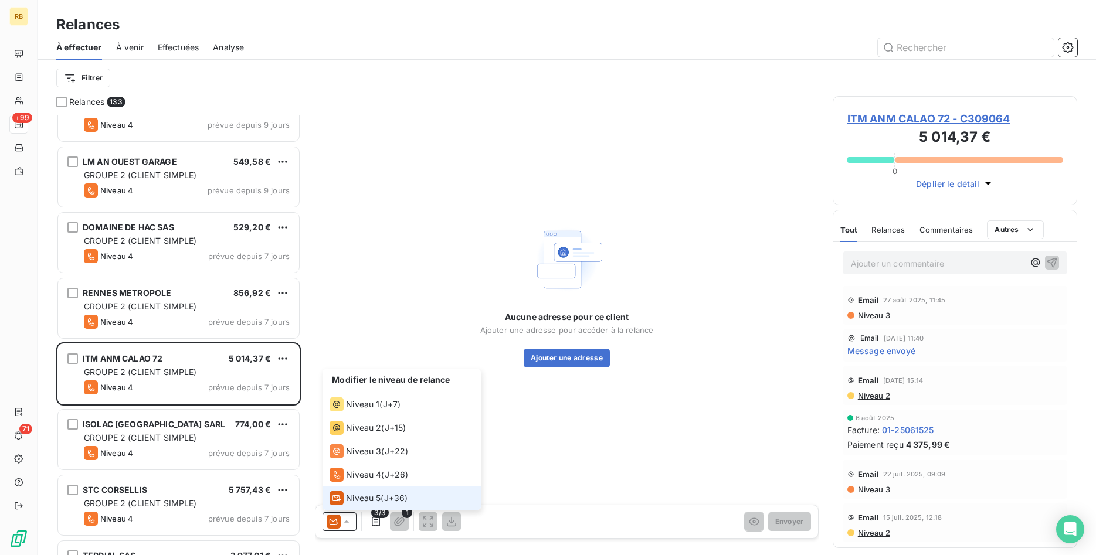
click at [373, 498] on span "Niveau 5" at bounding box center [363, 499] width 35 height 12
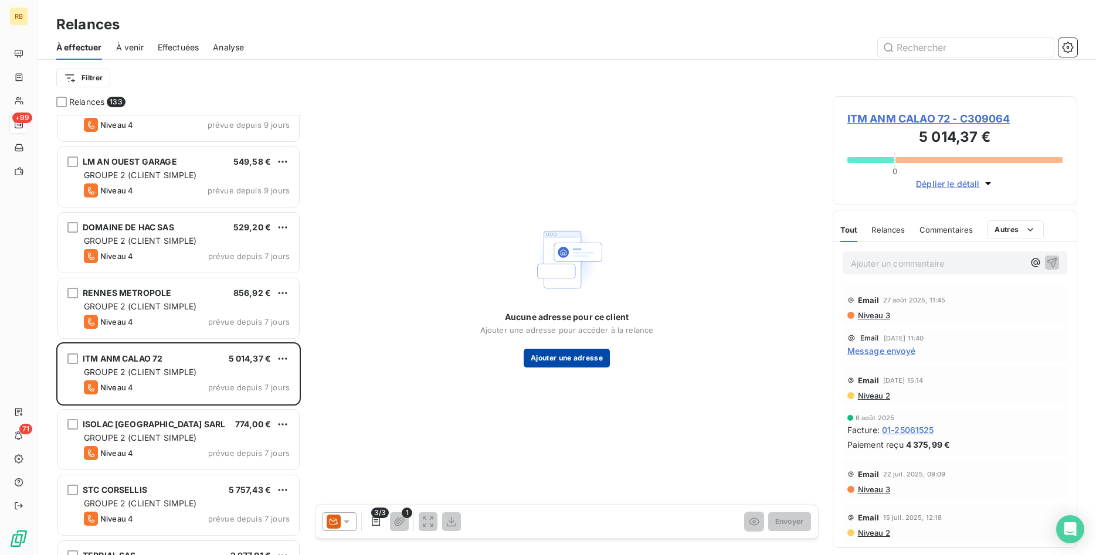
click at [572, 355] on button "Ajouter une adresse" at bounding box center [567, 358] width 86 height 19
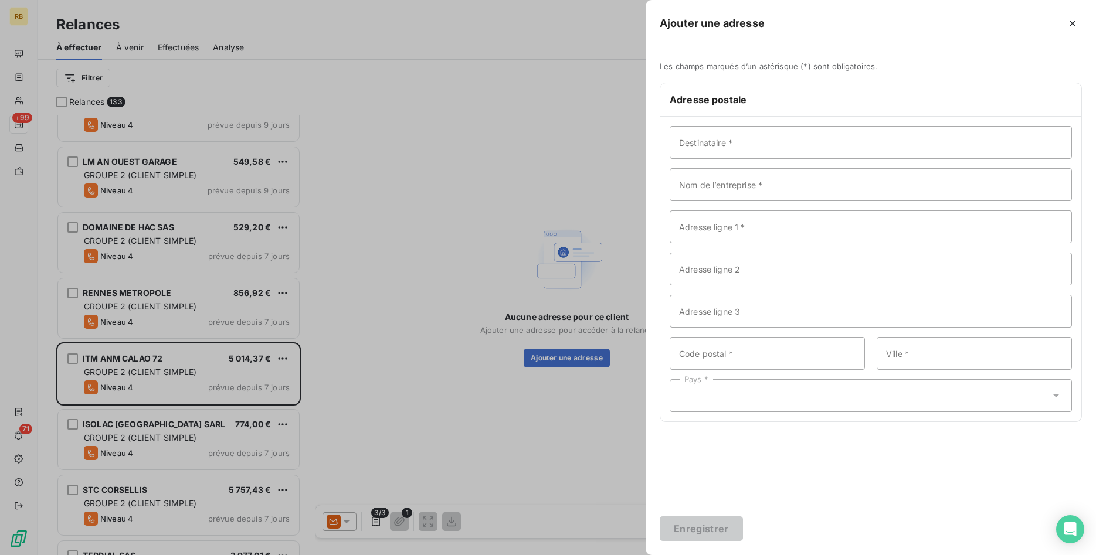
click at [540, 114] on div at bounding box center [548, 277] width 1096 height 555
